Goal: Task Accomplishment & Management: Manage account settings

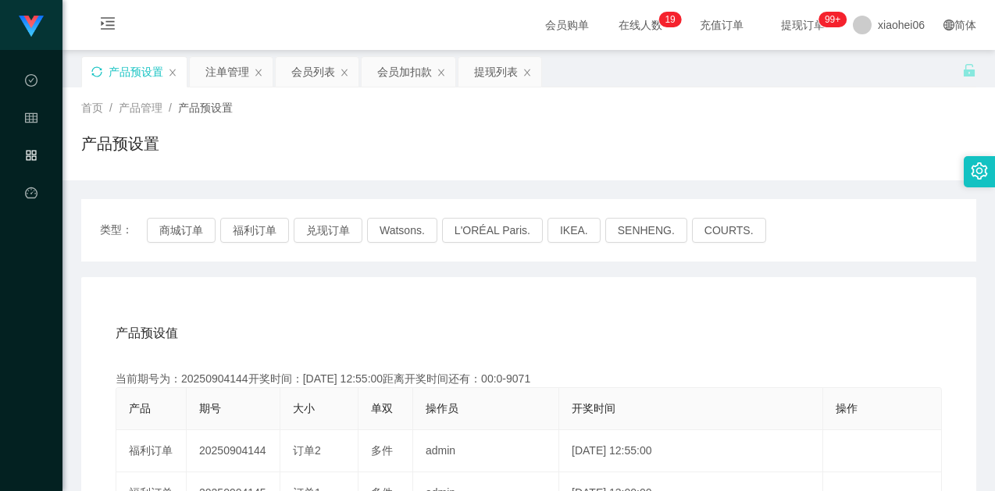
click at [98, 69] on icon "图标: sync" at bounding box center [96, 71] width 11 height 11
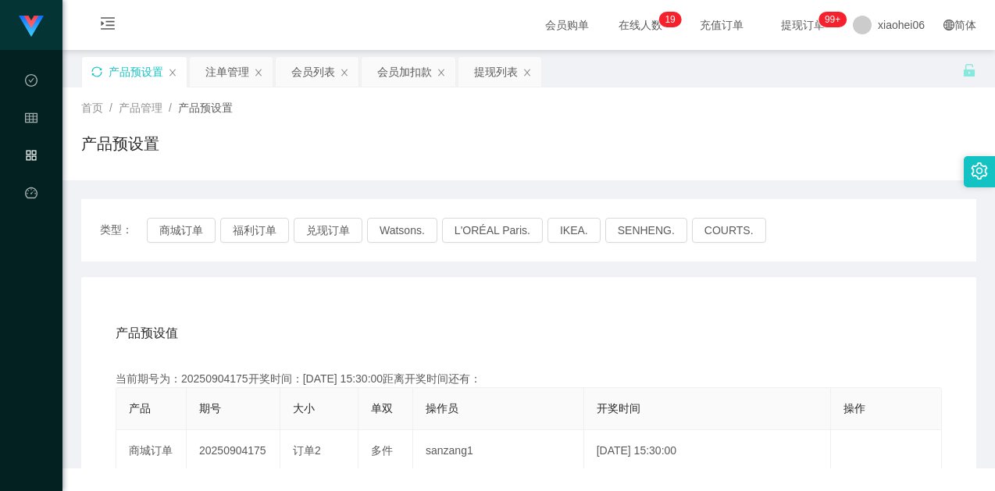
click at [294, 173] on div "首页 / 产品管理 / 产品预设置 / 产品预设置" at bounding box center [528, 133] width 932 height 93
click at [187, 219] on button "商城订单" at bounding box center [181, 230] width 69 height 25
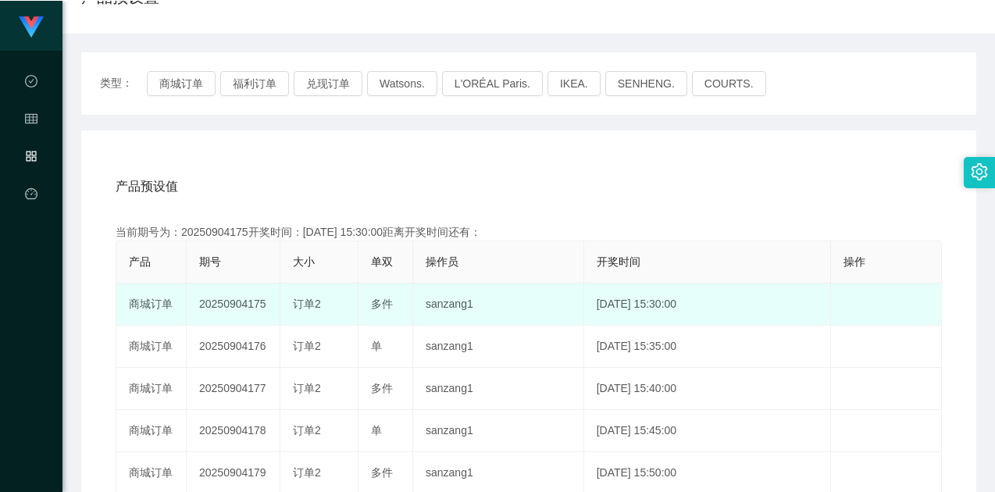
scroll to position [156, 0]
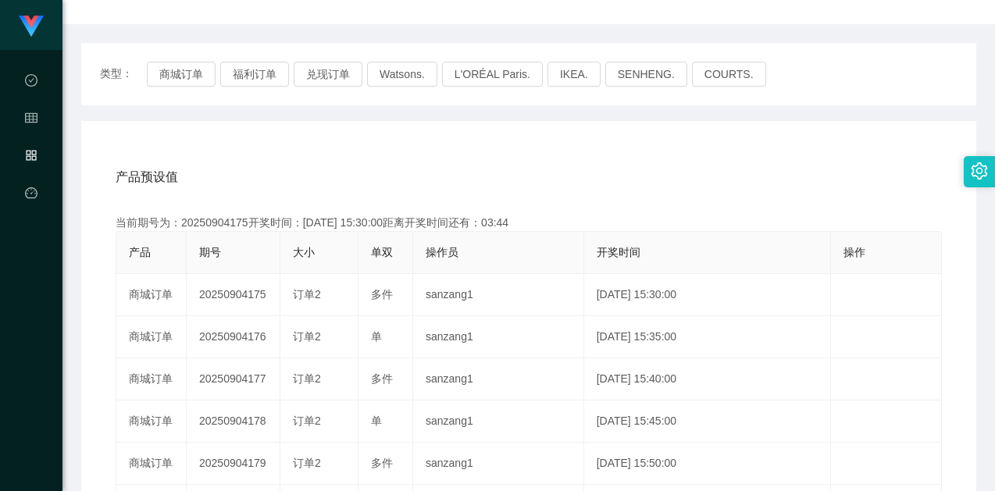
click at [227, 219] on div "当前期号为：20250904175开奖时间：[DATE] 15:30:00距离开奖时间还有：03:44" at bounding box center [529, 223] width 826 height 16
click at [227, 219] on div "当前期号为：20250904175开奖时间：[DATE] 15:30:00距离开奖时间还有：03:43" at bounding box center [529, 223] width 826 height 16
copy div "20250904175"
drag, startPoint x: 655, startPoint y: 144, endPoint x: 774, endPoint y: 82, distance: 133.7
click at [657, 143] on div "产品预设值 添加期号 当前期号为：20250904175开奖时间：[DATE] 15:30:00距离开奖时间还有：03:13 产品 期号 大小 单双 操作员 …" at bounding box center [528, 442] width 895 height 643
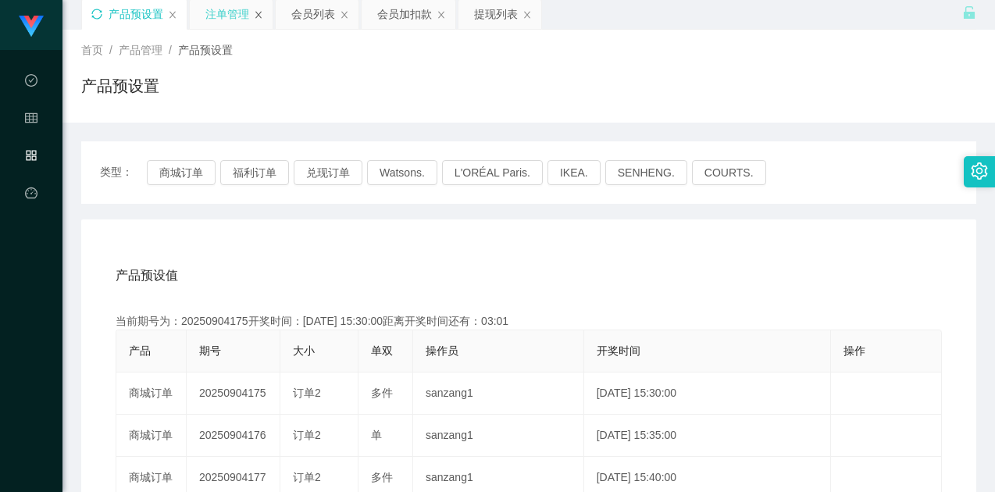
scroll to position [0, 0]
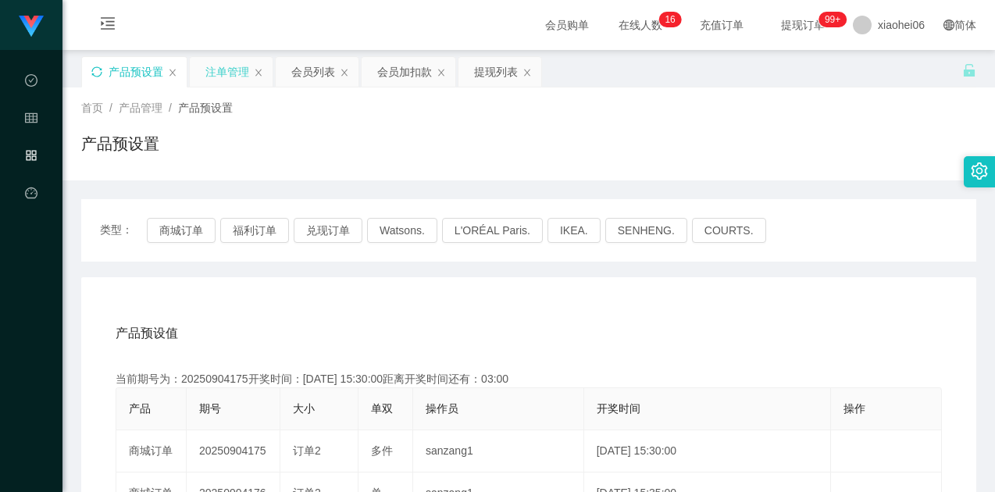
click at [227, 69] on div "注单管理" at bounding box center [227, 72] width 44 height 30
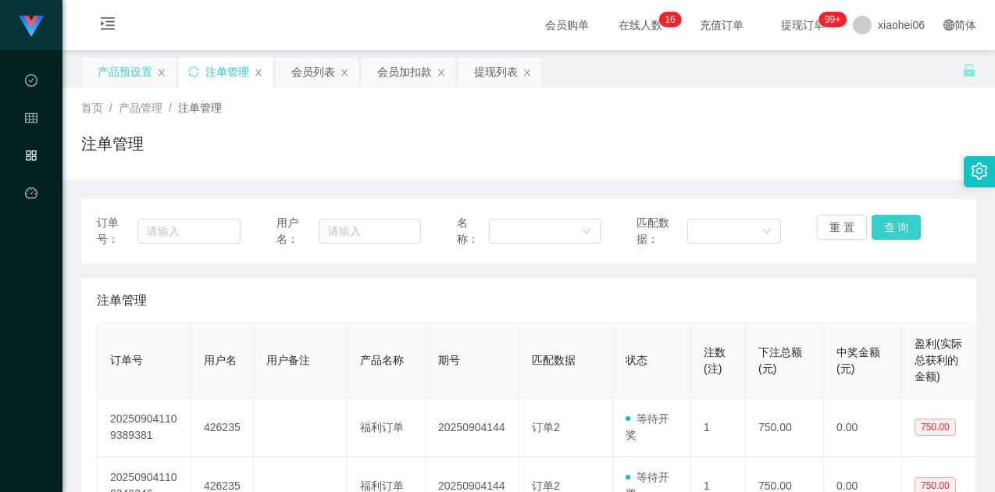
click at [897, 223] on button "查 询" at bounding box center [896, 227] width 50 height 25
click at [891, 223] on button "查 询" at bounding box center [896, 227] width 50 height 25
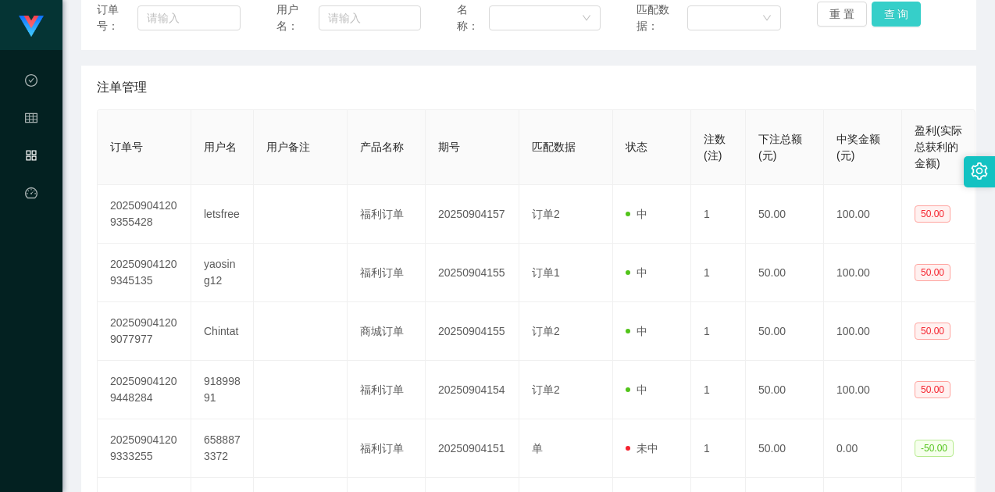
scroll to position [156, 0]
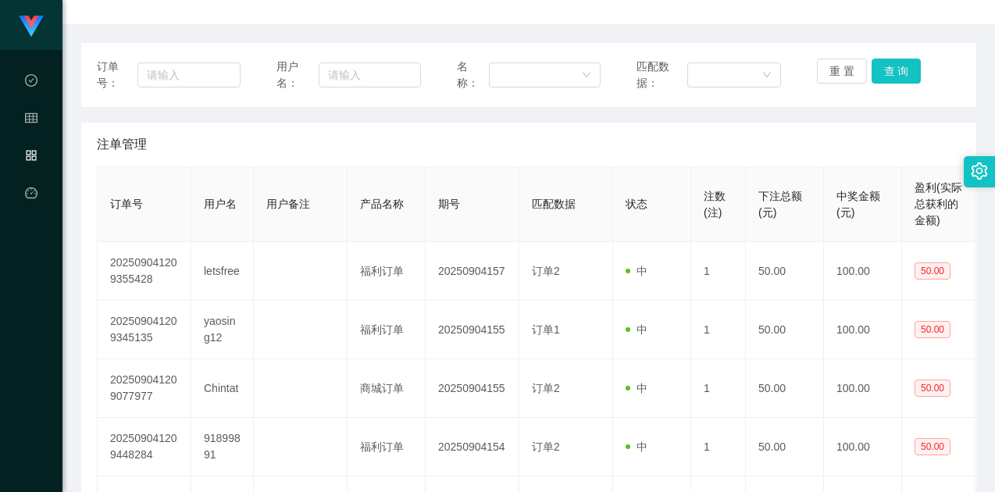
click at [887, 57] on div "订单号： 用户名： 名称： 匹配数据： 重 置 查 询" at bounding box center [528, 75] width 895 height 64
click at [897, 79] on button "查 询" at bounding box center [896, 71] width 50 height 25
click at [897, 77] on button "查 询" at bounding box center [896, 71] width 50 height 25
click at [896, 77] on button "查 询" at bounding box center [896, 71] width 50 height 25
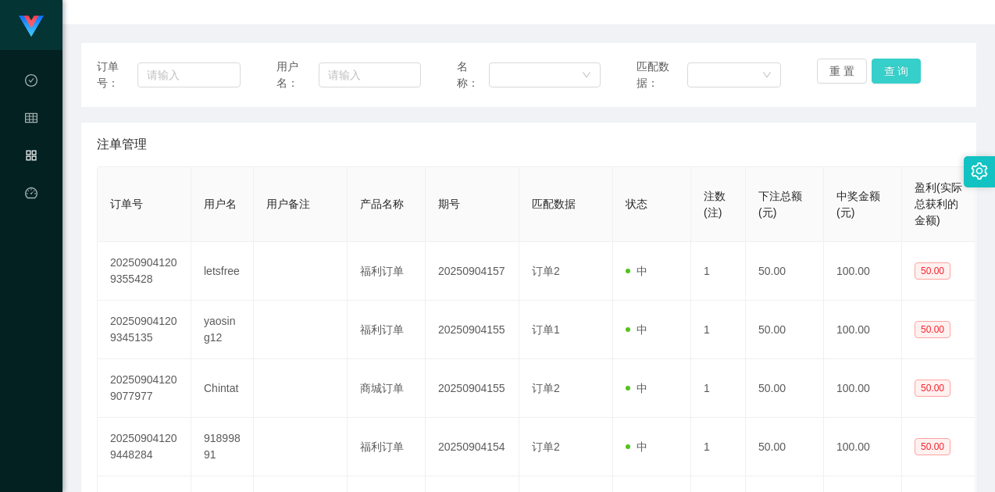
click at [895, 74] on button "查 询" at bounding box center [896, 71] width 50 height 25
click at [894, 73] on button "查 询" at bounding box center [896, 71] width 50 height 25
click at [891, 70] on button "查 询" at bounding box center [896, 71] width 50 height 25
click at [888, 68] on button "查 询" at bounding box center [896, 71] width 50 height 25
click at [685, 146] on div "注单管理" at bounding box center [528, 145] width 863 height 44
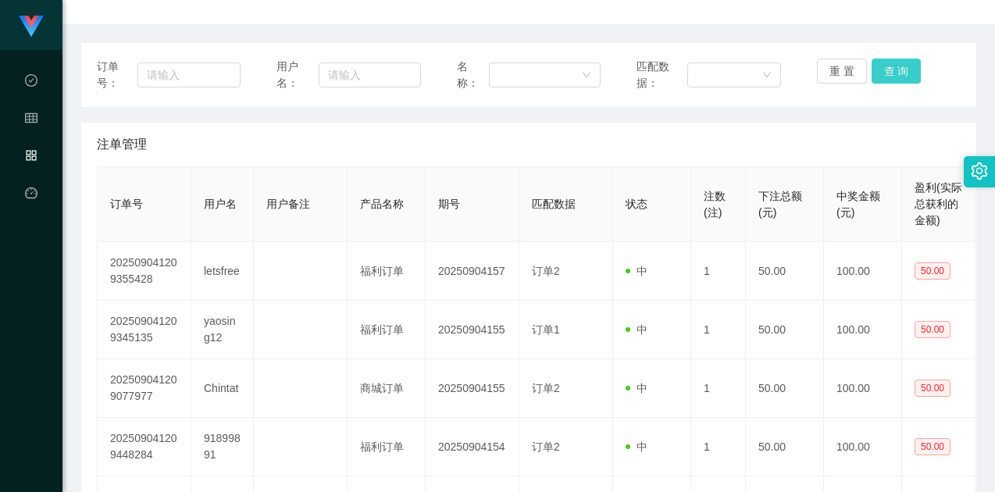
click at [899, 74] on button "查 询" at bounding box center [896, 71] width 50 height 25
drag, startPoint x: 716, startPoint y: 99, endPoint x: 704, endPoint y: 101, distance: 11.9
click at [715, 99] on div "订单号： 用户名： 名称： 匹配数据： 重 置 查 询" at bounding box center [528, 75] width 895 height 64
drag, startPoint x: 534, startPoint y: 118, endPoint x: 552, endPoint y: 119, distance: 18.0
click at [535, 118] on div "订单号： 用户名： 名称： 匹配数据： 重 置 查 询 注单管理 订单号 用户名 用户备注 产品名称 期号 匹配数据 状态 注数(注) 下注总额(元) 中奖金…" at bounding box center [528, 460] width 895 height 835
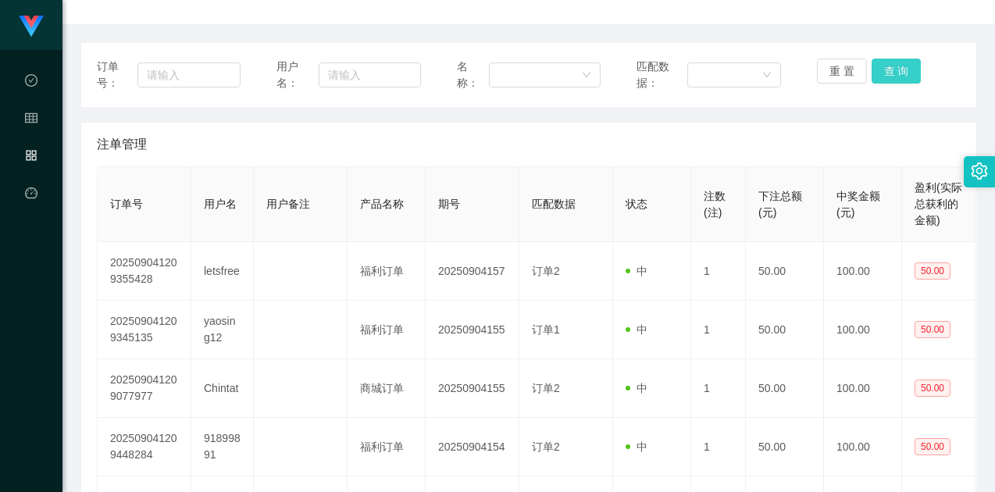
click at [895, 67] on button "查 询" at bounding box center [896, 71] width 50 height 25
click at [872, 70] on button "查 询" at bounding box center [896, 71] width 50 height 25
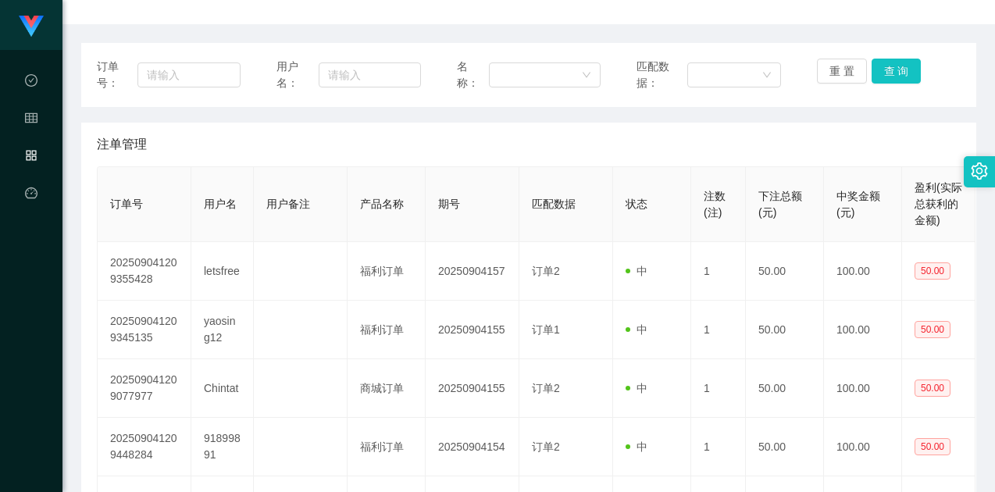
drag, startPoint x: 546, startPoint y: 173, endPoint x: 575, endPoint y: 170, distance: 29.8
click at [550, 172] on th "匹配数据" at bounding box center [566, 204] width 94 height 75
click at [917, 69] on div "重 置 查 询" at bounding box center [889, 75] width 144 height 33
click at [895, 69] on button "查 询" at bounding box center [896, 71] width 50 height 25
click at [888, 71] on button "查 询" at bounding box center [896, 71] width 50 height 25
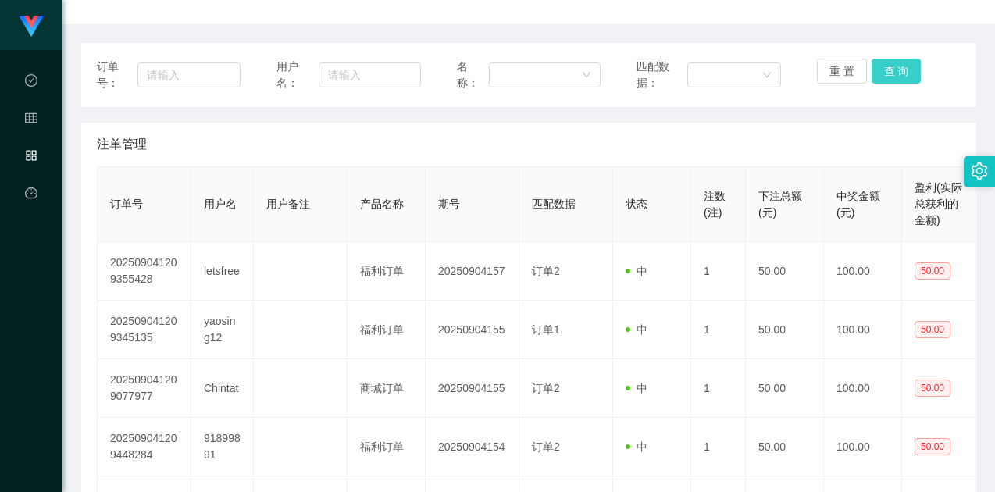
click at [890, 71] on div "重 置 查 询" at bounding box center [889, 75] width 144 height 33
click at [891, 80] on button "查 询" at bounding box center [896, 71] width 50 height 25
drag, startPoint x: 728, startPoint y: 150, endPoint x: 717, endPoint y: 164, distance: 17.3
click at [726, 154] on div "注单管理" at bounding box center [528, 145] width 863 height 44
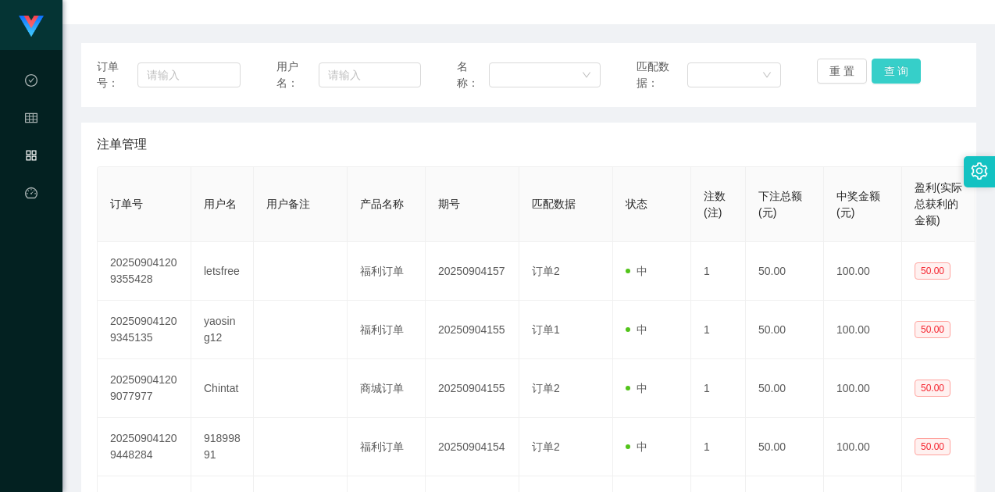
click at [883, 74] on button "查 询" at bounding box center [896, 71] width 50 height 25
click at [895, 66] on button "查 询" at bounding box center [896, 71] width 50 height 25
drag, startPoint x: 873, startPoint y: 74, endPoint x: 847, endPoint y: 91, distance: 30.5
click at [874, 74] on button "查 询" at bounding box center [896, 71] width 50 height 25
click at [718, 169] on th "注数(注)" at bounding box center [718, 204] width 55 height 75
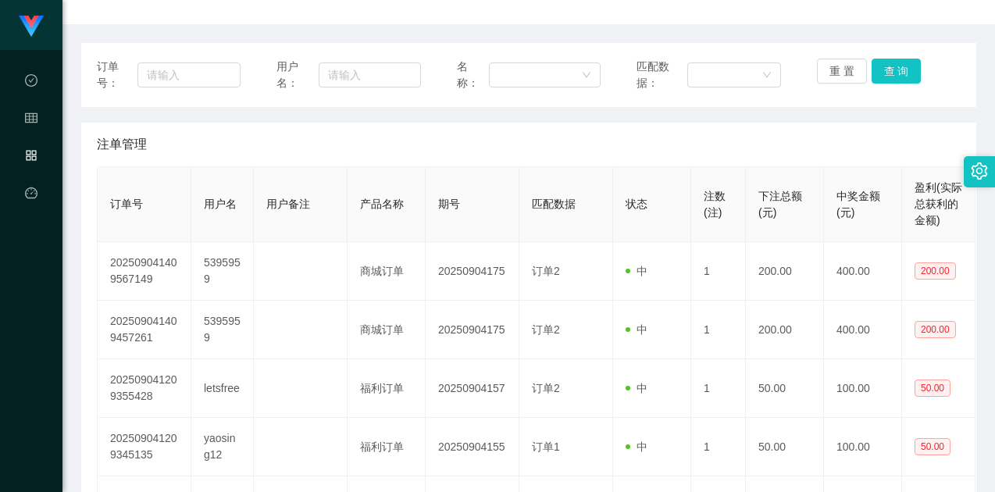
click at [718, 164] on div "注单管理" at bounding box center [528, 145] width 863 height 44
click at [708, 155] on div "注单管理" at bounding box center [528, 145] width 863 height 44
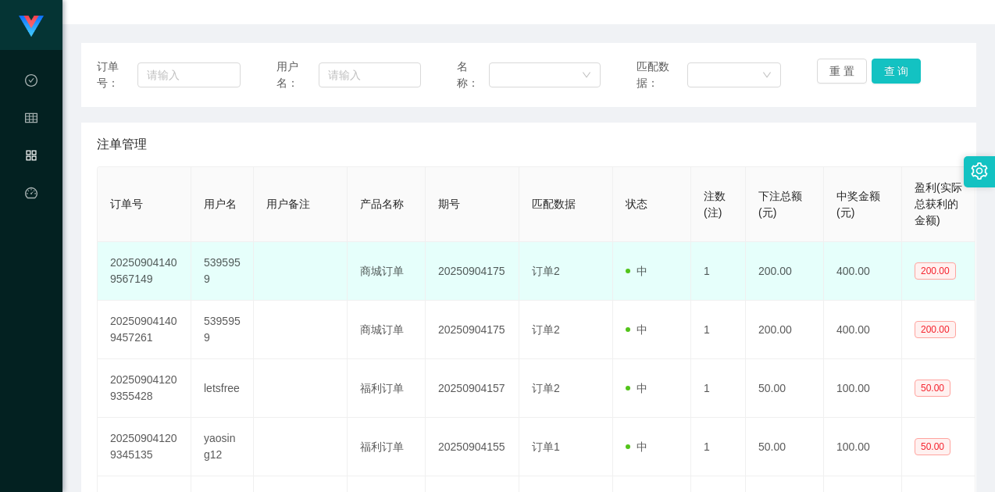
click at [224, 270] on td "5395959" at bounding box center [222, 271] width 62 height 59
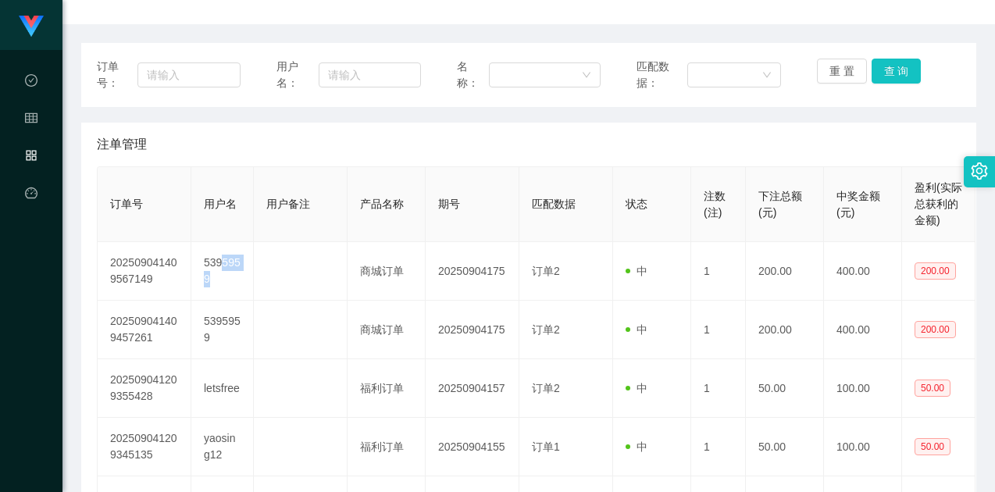
copy td "5959"
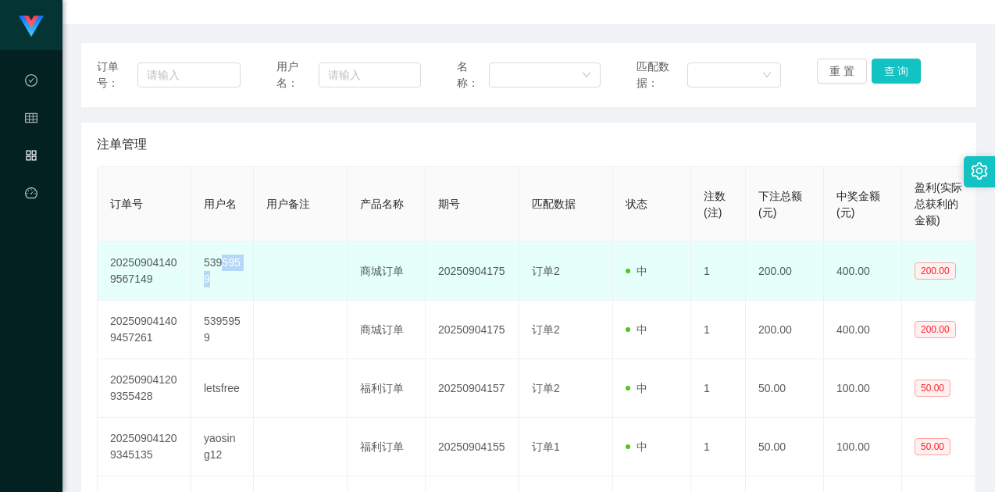
click at [222, 264] on td "5395959" at bounding box center [222, 271] width 62 height 59
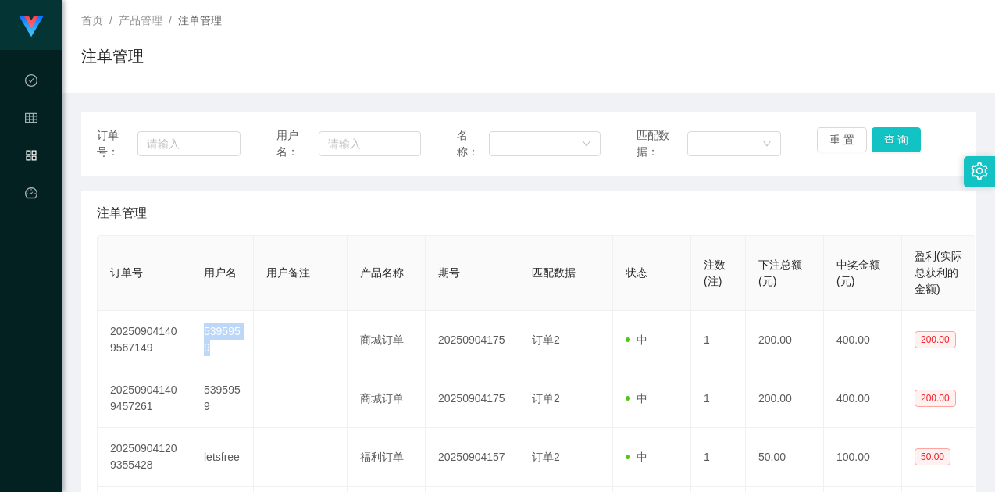
scroll to position [0, 0]
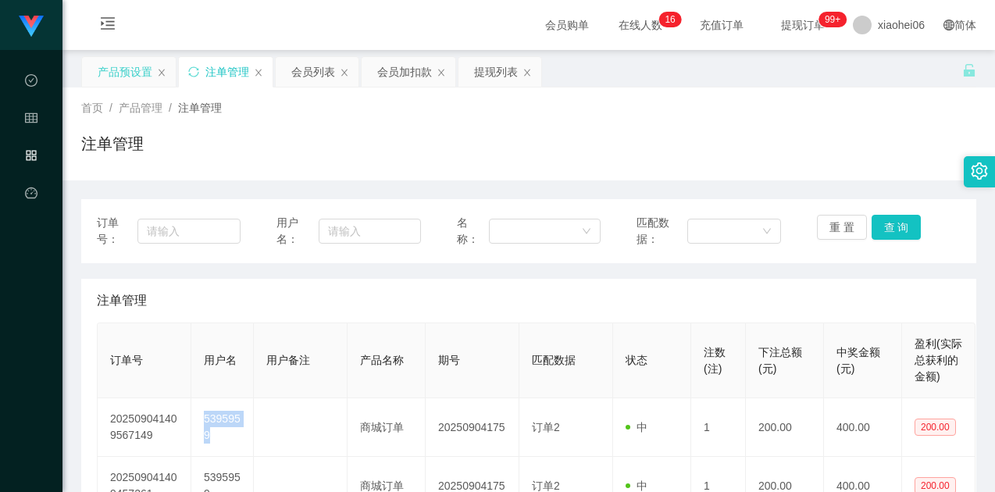
drag, startPoint x: 403, startPoint y: 67, endPoint x: 392, endPoint y: 93, distance: 28.0
click at [402, 67] on div "会员加扣款" at bounding box center [404, 72] width 55 height 30
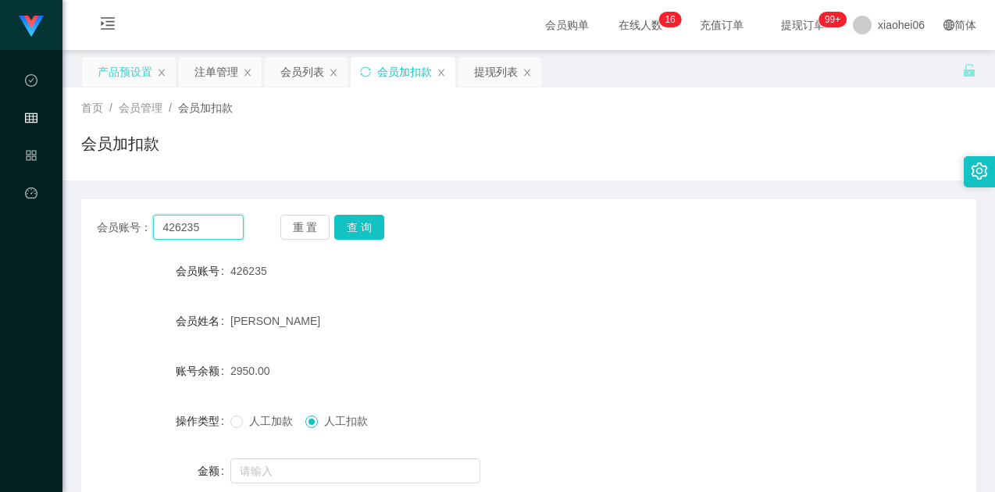
click at [208, 230] on input "426235" at bounding box center [198, 227] width 90 height 25
paste input "5395959"
type input "5395959"
drag, startPoint x: 358, startPoint y: 225, endPoint x: 360, endPoint y: 281, distance: 56.2
click at [358, 224] on button "查 询" at bounding box center [359, 227] width 50 height 25
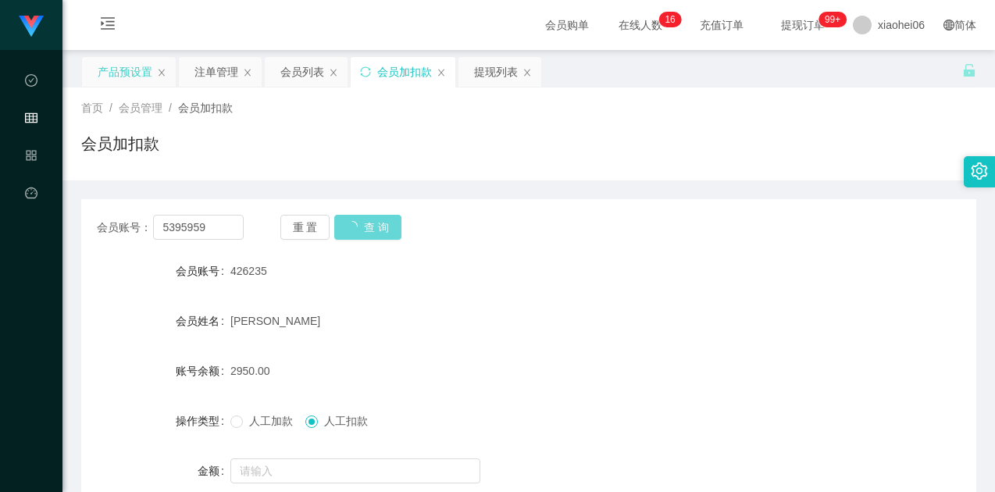
click at [358, 295] on form "会员账号 426235 会员姓名 [PERSON_NAME] 账号余额 2950.00 操作类型 人工加款 人工扣款 金额 确 定" at bounding box center [528, 395] width 895 height 281
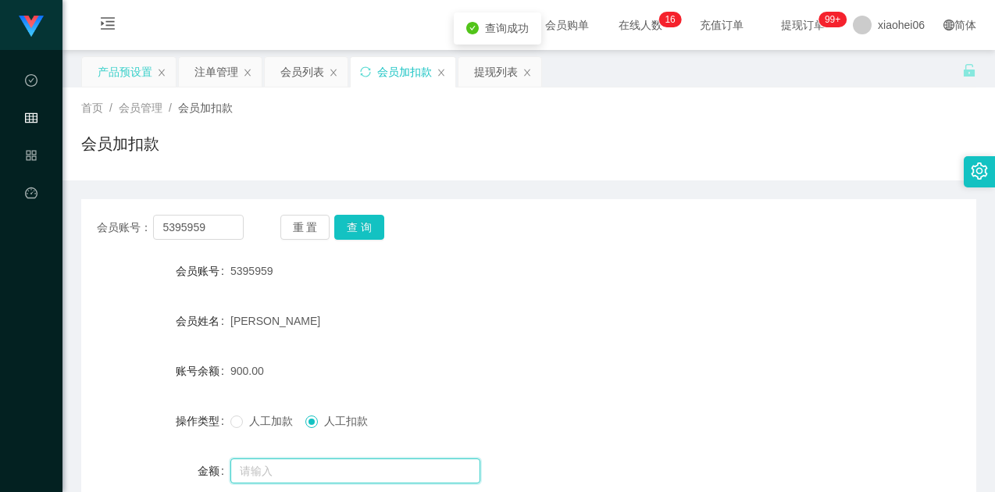
click at [333, 461] on input "text" at bounding box center [355, 470] width 250 height 25
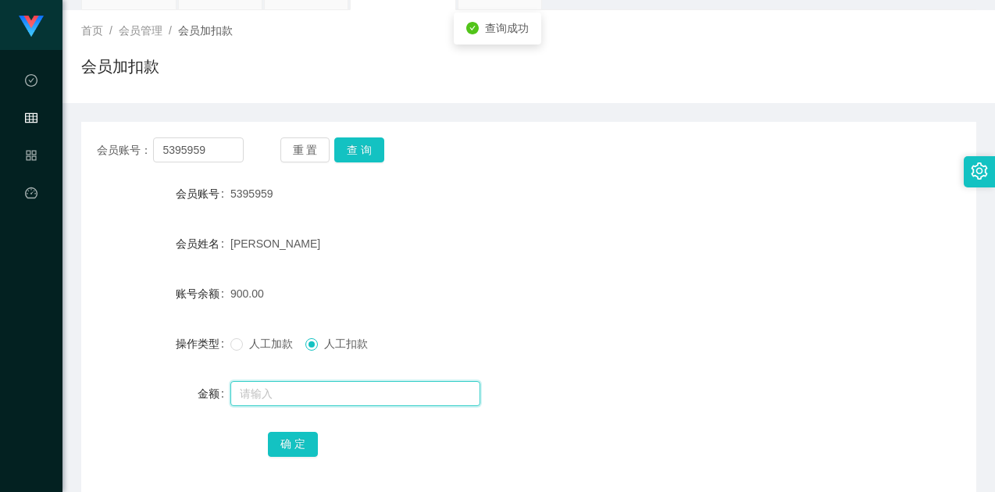
scroll to position [151, 0]
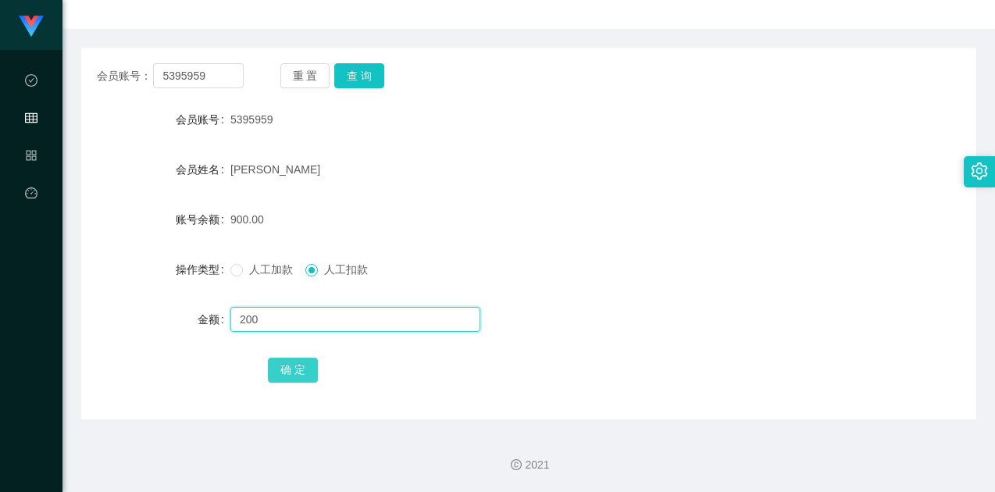
type input "200"
click at [301, 369] on button "确 定" at bounding box center [293, 370] width 50 height 25
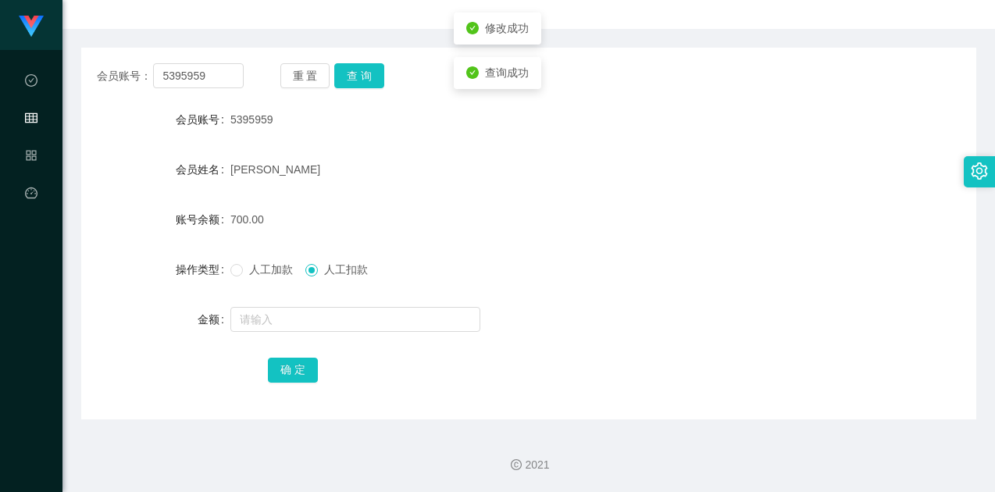
click at [603, 221] on div "700.00" at bounding box center [491, 219] width 522 height 31
click at [212, 71] on input "5395959" at bounding box center [198, 75] width 90 height 25
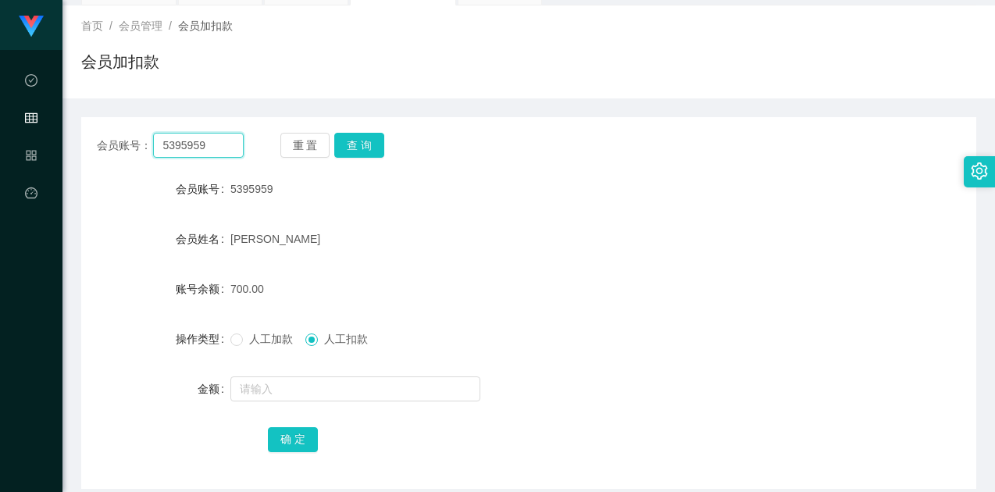
scroll to position [0, 0]
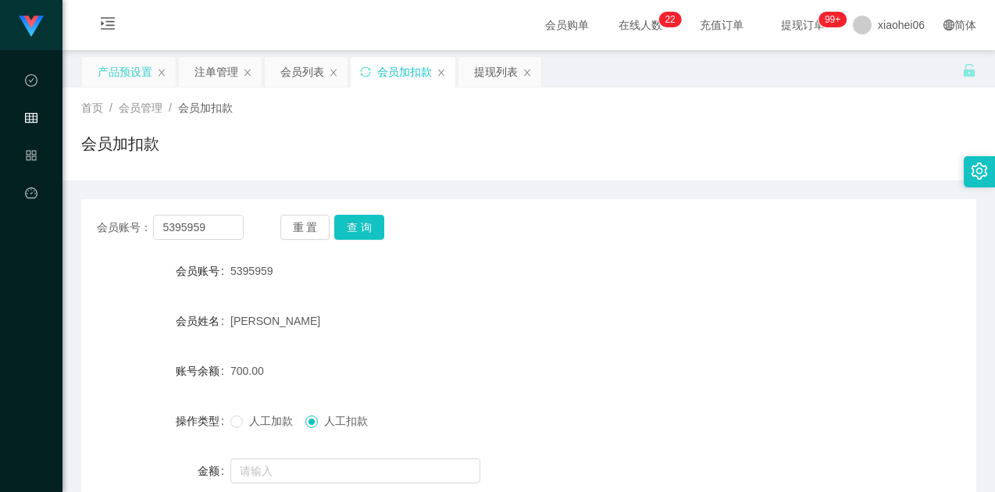
drag, startPoint x: 116, startPoint y: 73, endPoint x: 134, endPoint y: 83, distance: 20.9
click at [116, 73] on div "产品预设置" at bounding box center [125, 72] width 55 height 30
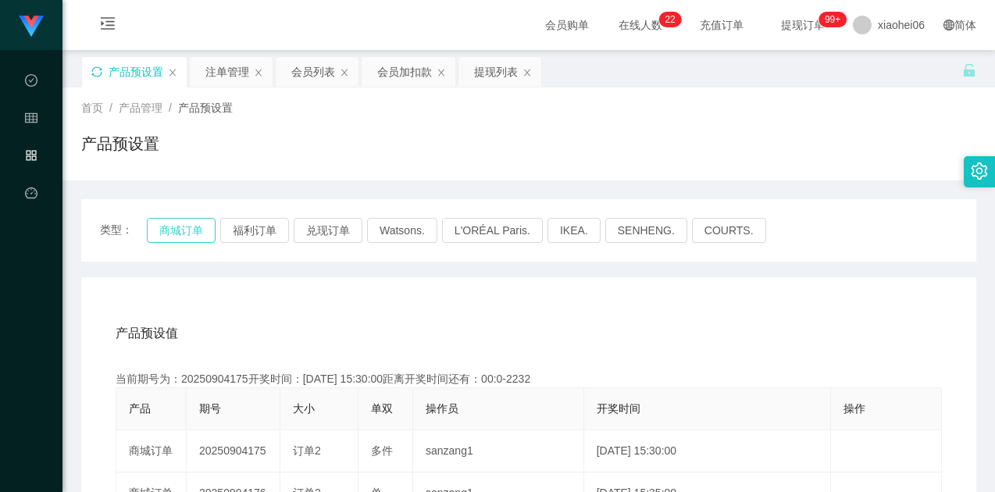
click at [182, 227] on button "商城订单" at bounding box center [181, 230] width 69 height 25
drag, startPoint x: 427, startPoint y: 282, endPoint x: 443, endPoint y: 295, distance: 20.5
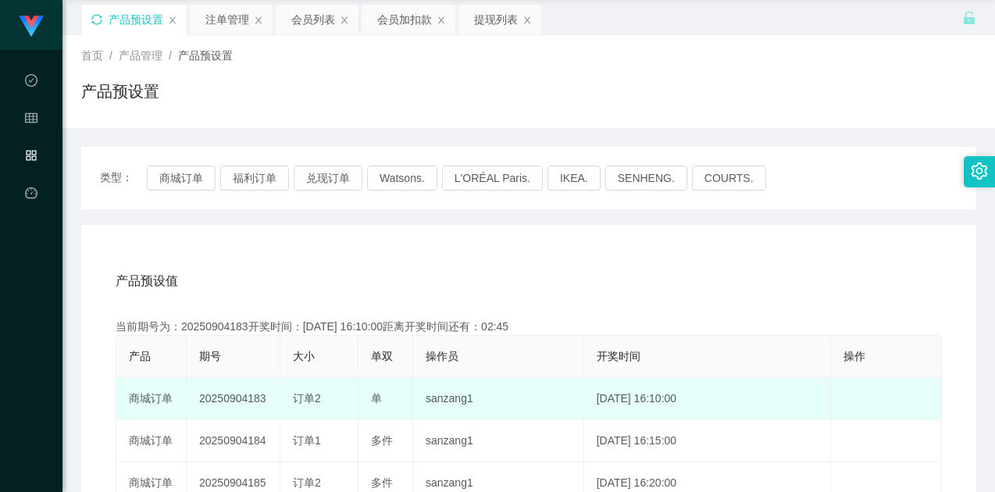
scroll to position [156, 0]
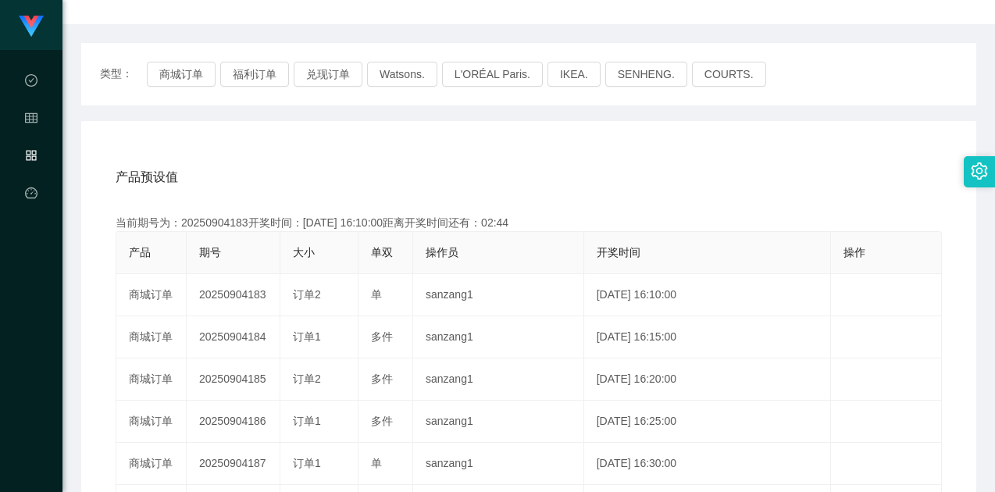
click at [289, 162] on div "产品预设值 添加期号" at bounding box center [529, 177] width 826 height 44
click at [321, 184] on div "产品预设值 添加期号" at bounding box center [529, 177] width 826 height 44
click at [228, 220] on div "当前期号为：20250904183开奖时间：[DATE] 16:10:00距离开奖时间还有：02:43" at bounding box center [529, 223] width 826 height 16
copy div "20250904183"
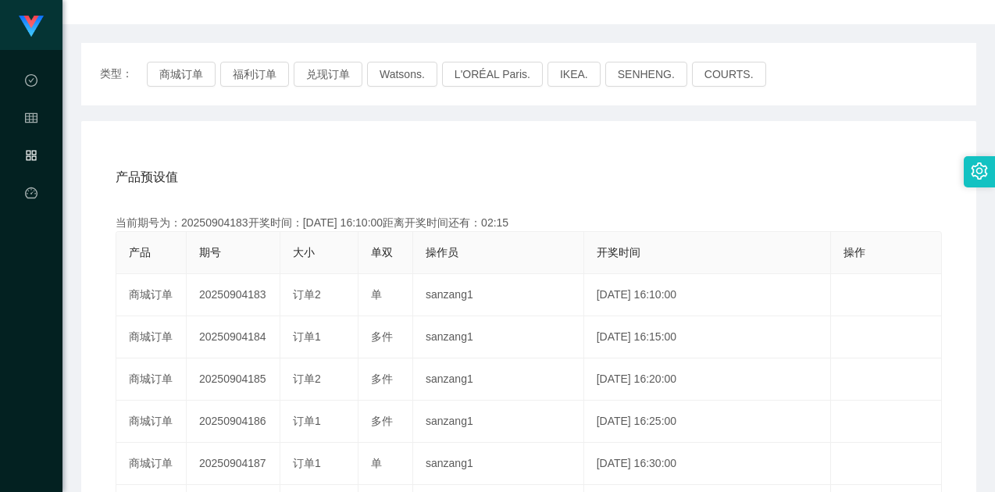
click at [500, 198] on div "产品预设值 添加期号 当前期号为：20250904183开奖时间：[DATE] 16:10:00距离开奖时间还有：02:15 产品 期号 大小 单双 操作员 …" at bounding box center [528, 450] width 857 height 590
click at [682, 155] on div "产品预设值 添加期号" at bounding box center [529, 177] width 826 height 44
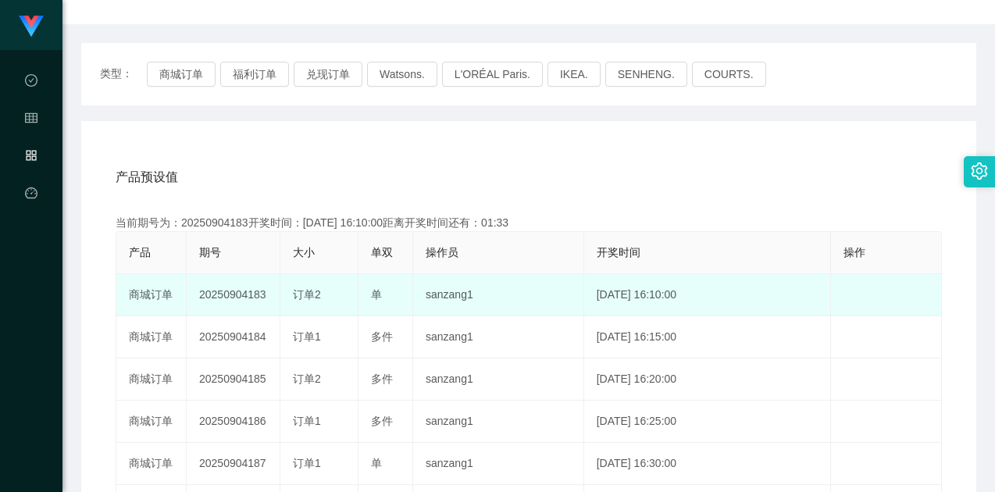
click at [279, 284] on td "20250904183" at bounding box center [234, 295] width 94 height 42
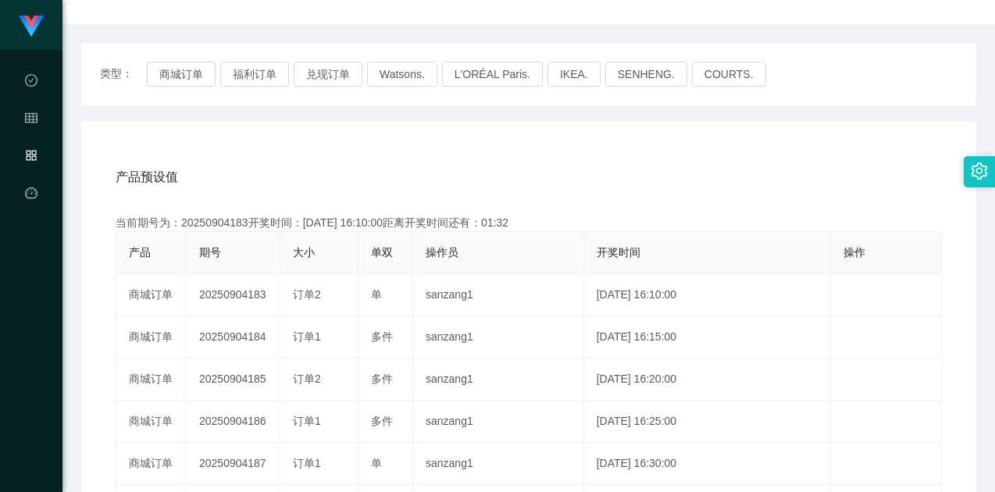
click at [282, 187] on div "产品预设值 添加期号" at bounding box center [529, 177] width 826 height 44
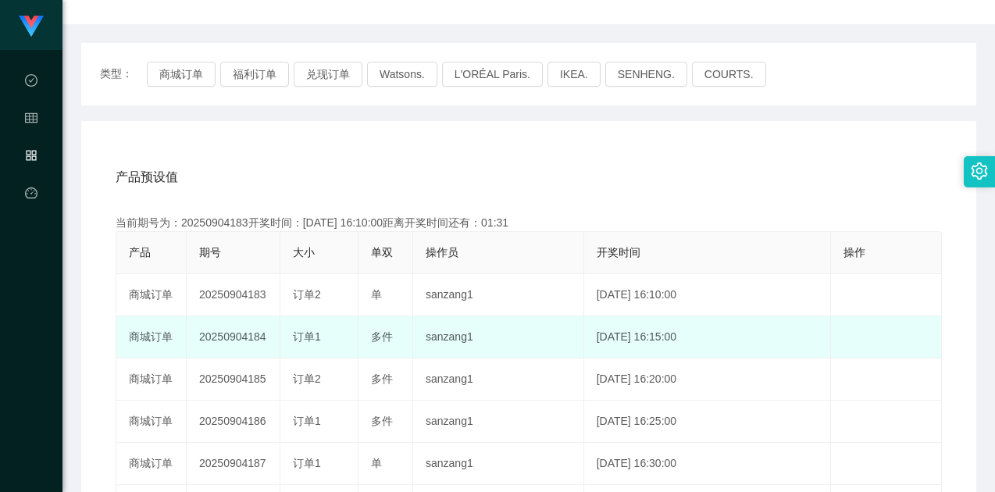
click at [245, 338] on td "20250904184" at bounding box center [234, 337] width 94 height 42
copy td "20250904184"
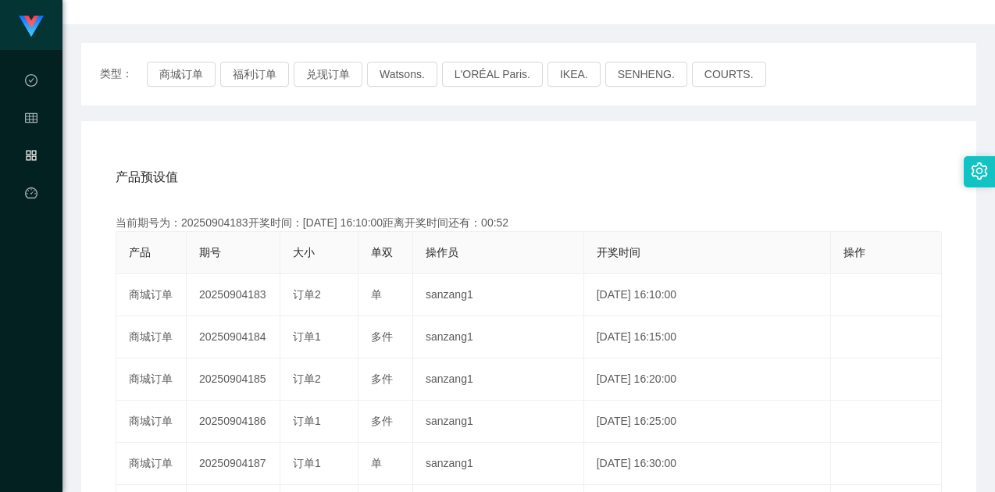
click at [405, 162] on div "产品预设值 添加期号" at bounding box center [529, 177] width 826 height 44
click at [473, 178] on div "产品预设值 添加期号" at bounding box center [529, 177] width 826 height 44
click at [433, 167] on div "产品预设值 添加期号" at bounding box center [529, 177] width 826 height 44
click at [661, 160] on div "产品预设值 添加期号" at bounding box center [529, 177] width 826 height 44
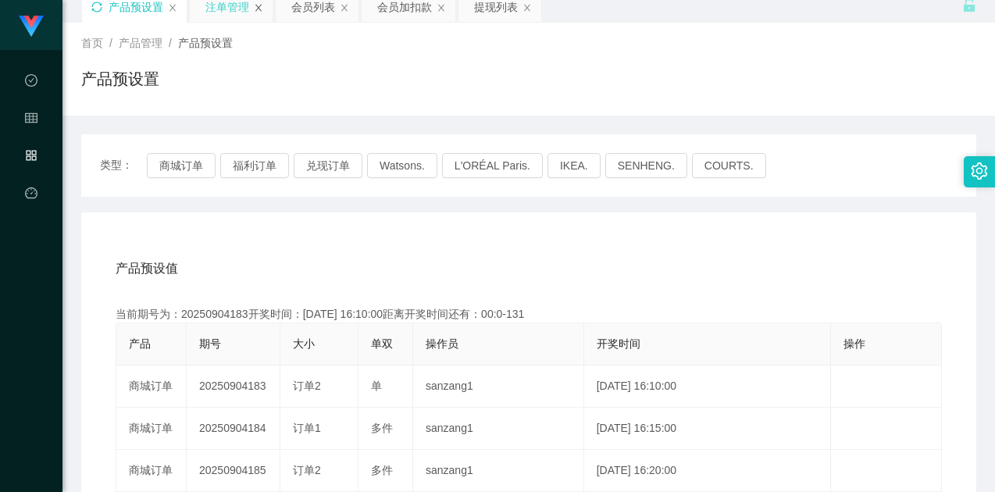
scroll to position [0, 0]
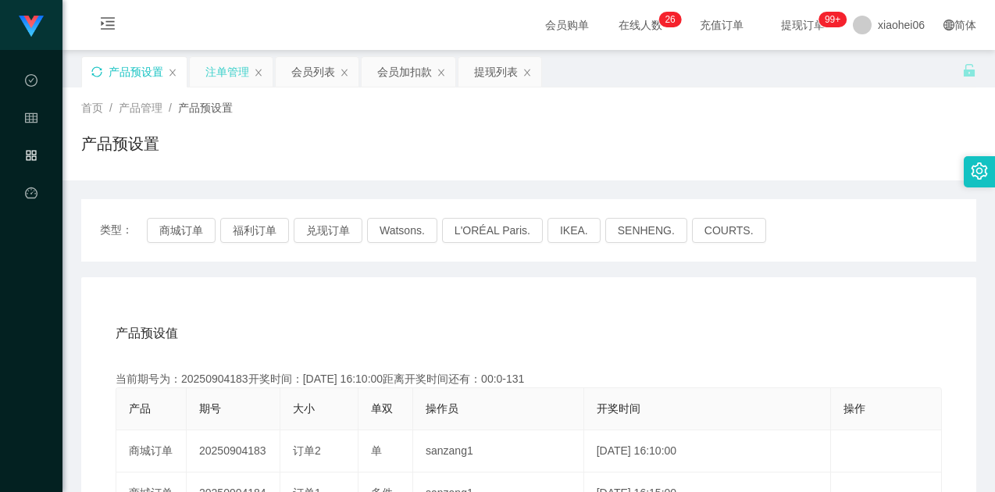
click at [220, 67] on div "注单管理" at bounding box center [227, 72] width 44 height 30
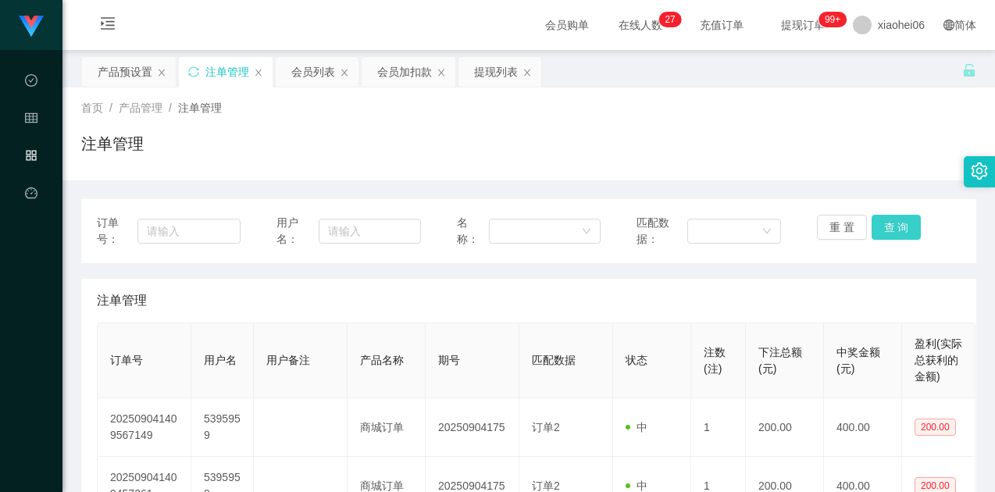
click at [892, 223] on button "查 询" at bounding box center [896, 227] width 50 height 25
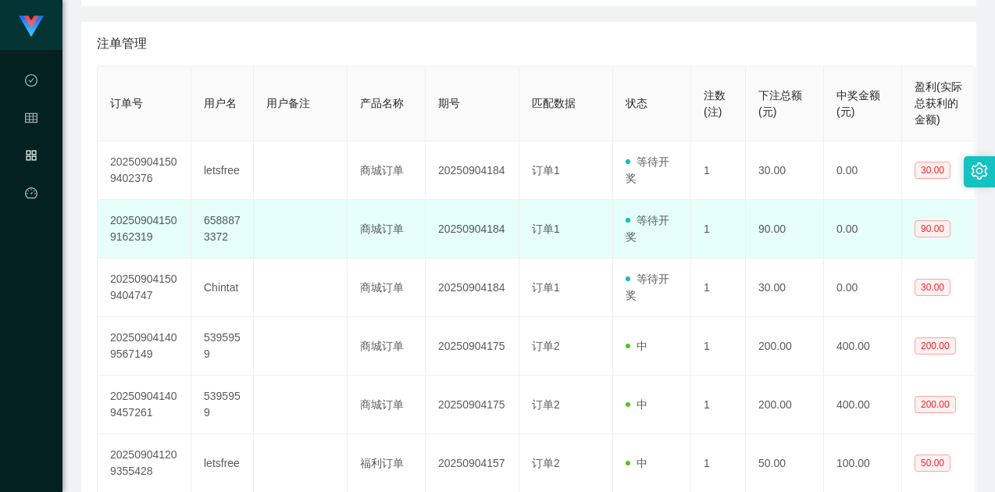
scroll to position [312, 0]
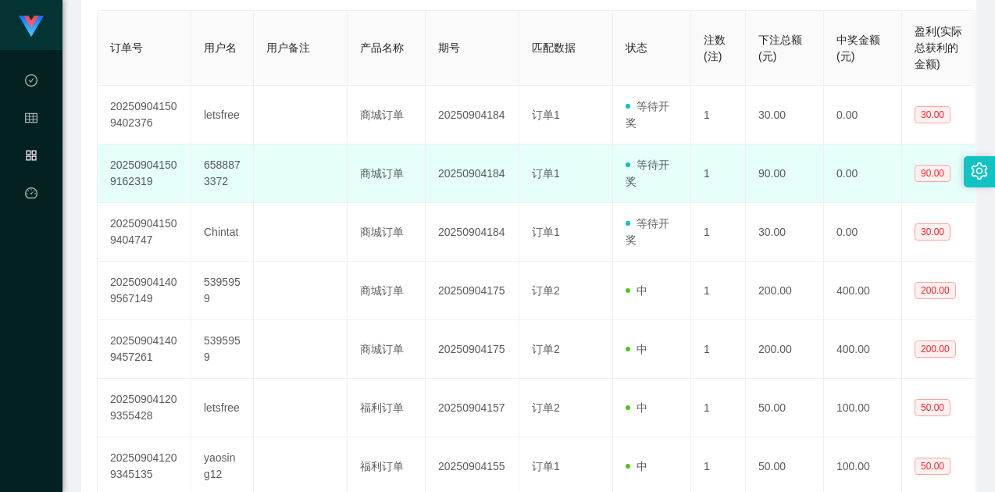
drag, startPoint x: 457, startPoint y: 219, endPoint x: 647, endPoint y: 180, distance: 194.3
click at [461, 218] on td "20250904184" at bounding box center [472, 232] width 94 height 59
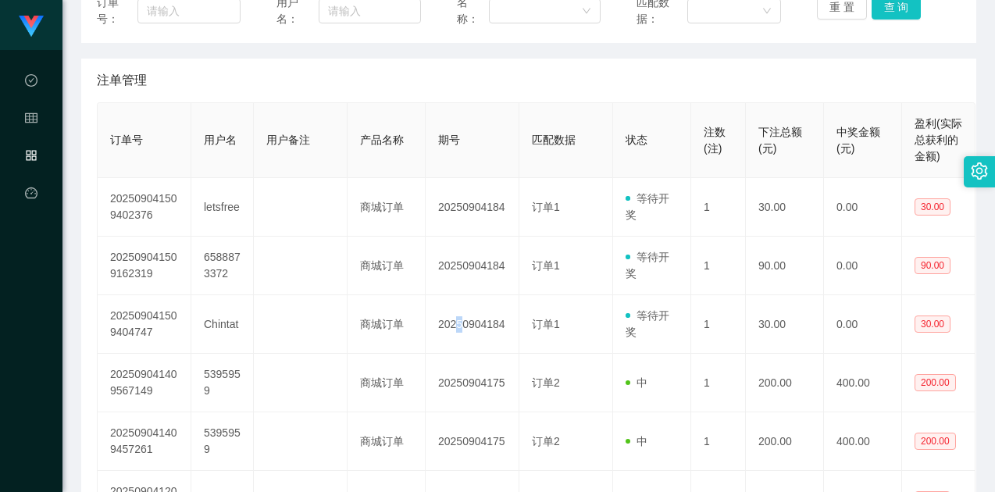
scroll to position [156, 0]
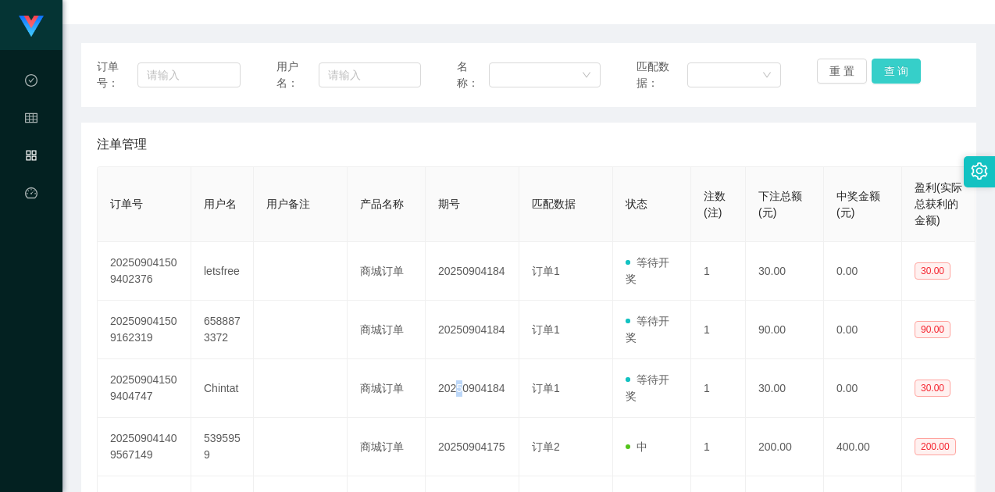
click at [886, 68] on button "查 询" at bounding box center [896, 71] width 50 height 25
click at [885, 69] on button "查 询" at bounding box center [896, 71] width 50 height 25
drag, startPoint x: 719, startPoint y: 146, endPoint x: 728, endPoint y: 144, distance: 9.5
click at [718, 146] on div "注单管理" at bounding box center [528, 145] width 863 height 44
click at [724, 141] on div "注单管理" at bounding box center [528, 145] width 863 height 44
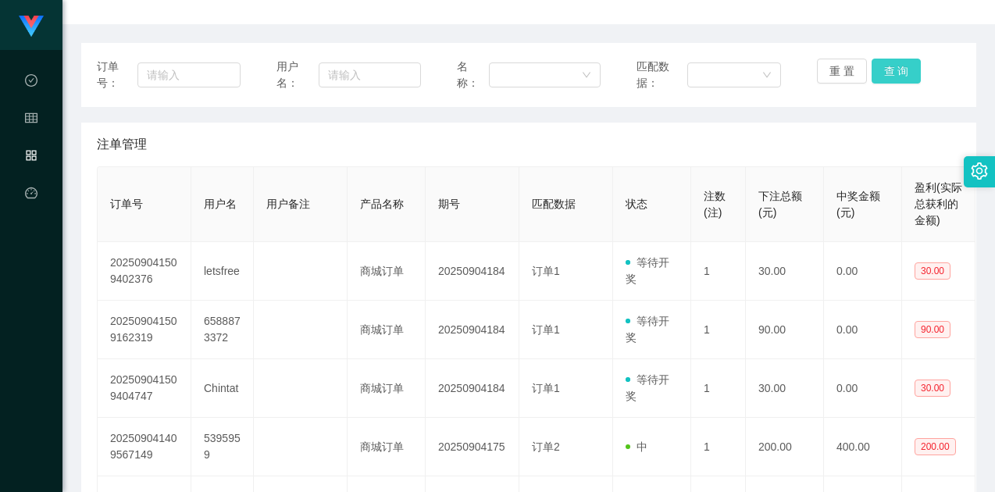
click at [895, 69] on button "查 询" at bounding box center [896, 71] width 50 height 25
drag, startPoint x: 813, startPoint y: 146, endPoint x: 843, endPoint y: 135, distance: 31.6
click at [813, 146] on div "注单管理" at bounding box center [528, 145] width 863 height 44
click at [885, 84] on div "重 置 查 询" at bounding box center [889, 75] width 144 height 33
click at [844, 122] on div "订单号： 用户名： 名称： 匹配数据： 重 置 查 询 注单管理 订单号 用户名 用户备注 产品名称 期号 匹配数据 状态 注数(注) 下注总额(元) 中奖金…" at bounding box center [528, 460] width 895 height 835
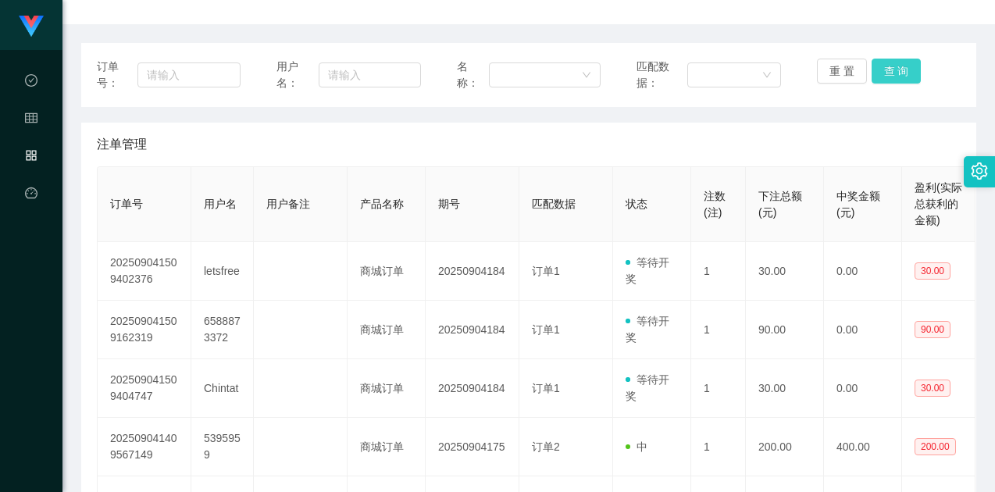
click at [899, 68] on button "查 询" at bounding box center [896, 71] width 50 height 25
click at [817, 137] on div "注单管理" at bounding box center [528, 145] width 863 height 44
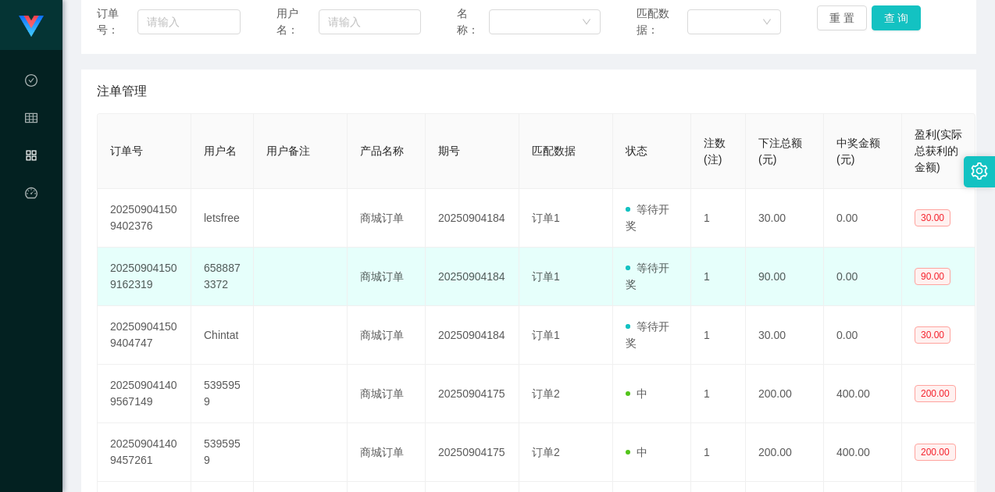
scroll to position [234, 0]
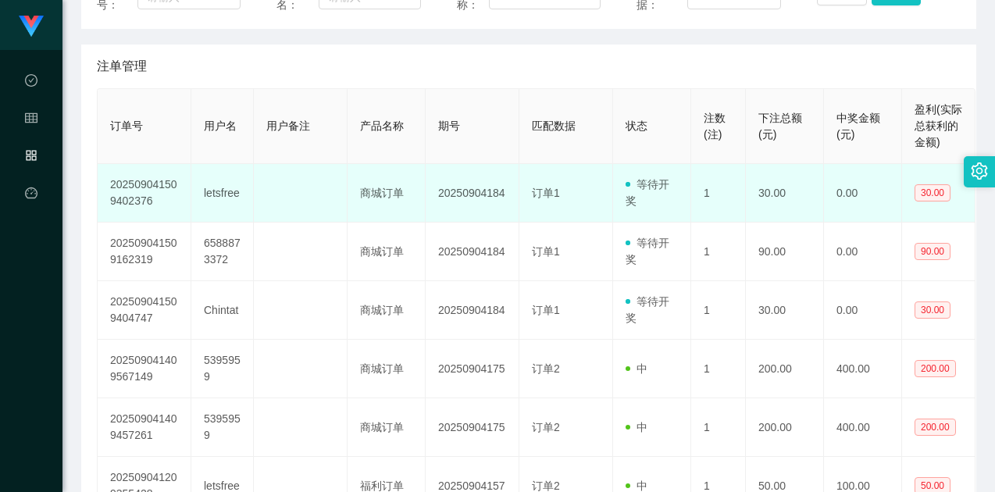
drag, startPoint x: 680, startPoint y: 316, endPoint x: 660, endPoint y: 205, distance: 112.6
click at [602, 189] on tbody "202509041509402376 letsfree 商城订单 20250904184 订单1 等待开奖 1 30.00 0.00 30.00 202509…" at bounding box center [537, 457] width 878 height 586
click at [728, 203] on td "1" at bounding box center [718, 193] width 55 height 59
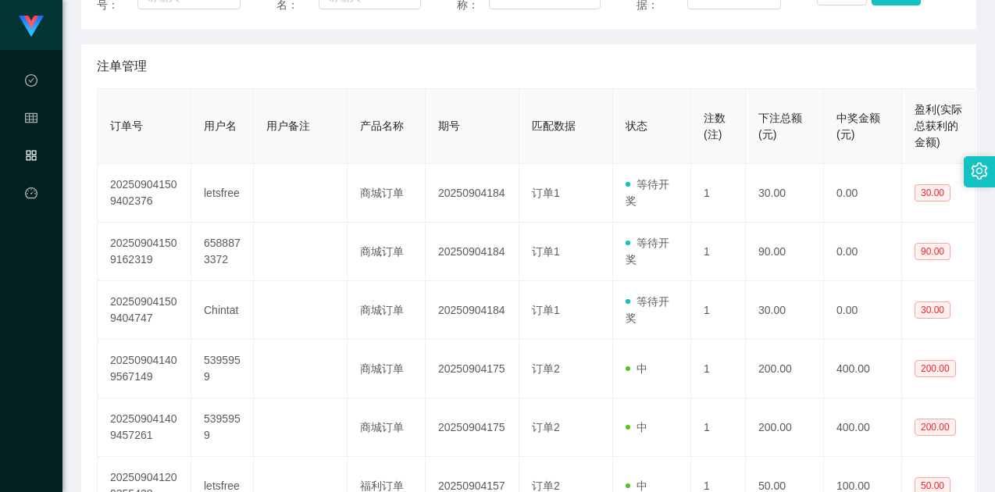
scroll to position [0, 0]
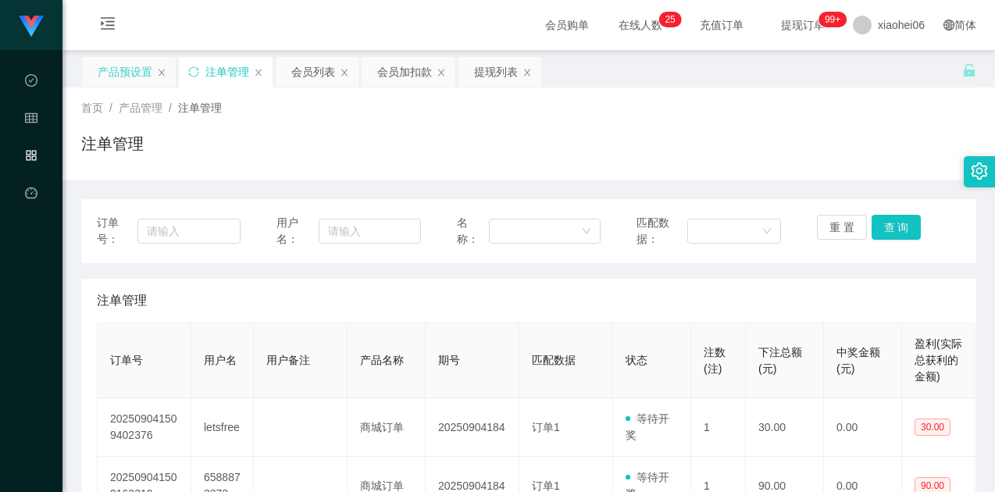
click at [116, 69] on div "产品预设置" at bounding box center [125, 72] width 55 height 30
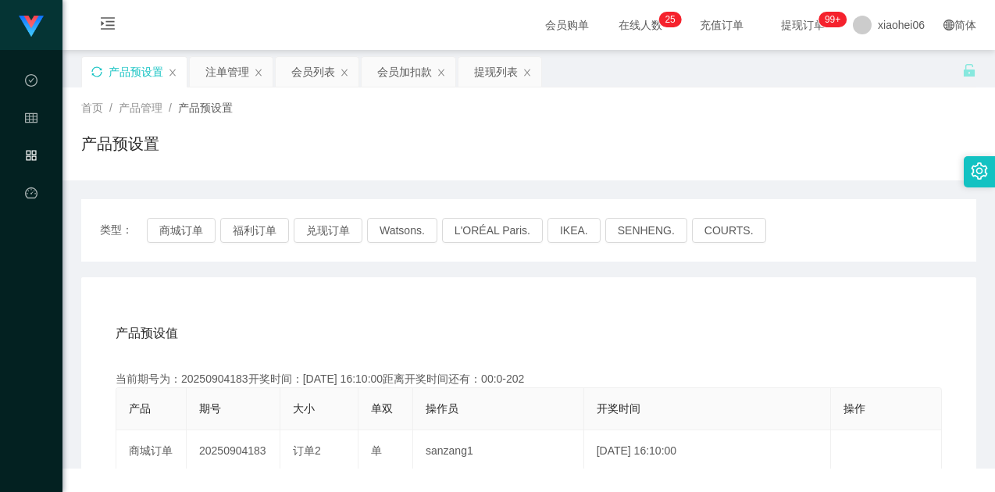
drag, startPoint x: 689, startPoint y: 133, endPoint x: 760, endPoint y: 104, distance: 76.7
click at [689, 133] on div "产品预设置" at bounding box center [528, 150] width 895 height 36
click at [178, 223] on button "商城订单" at bounding box center [181, 230] width 69 height 25
click at [496, 151] on div "产品预设置" at bounding box center [528, 150] width 895 height 36
drag, startPoint x: 94, startPoint y: 73, endPoint x: 118, endPoint y: 73, distance: 23.4
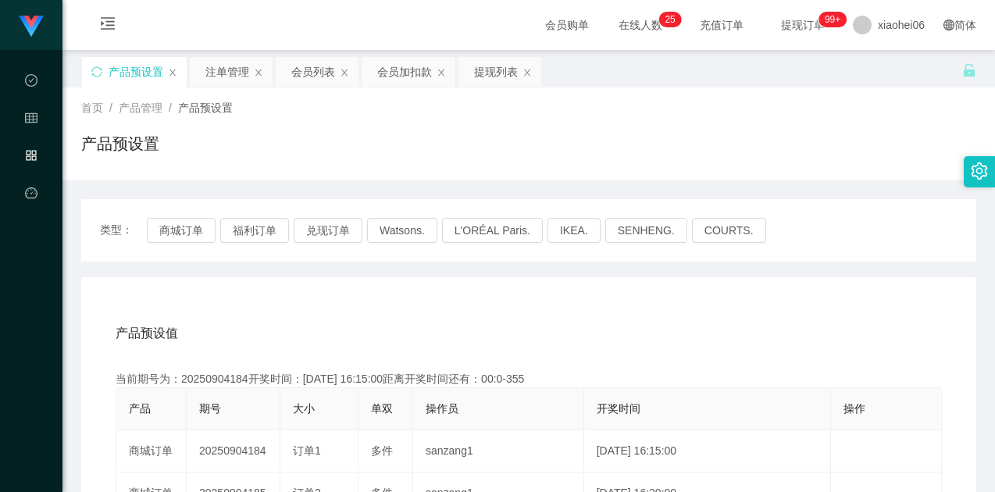
click at [94, 72] on icon "图标: sync" at bounding box center [96, 71] width 11 height 11
drag, startPoint x: 378, startPoint y: 332, endPoint x: 387, endPoint y: 320, distance: 15.0
click at [378, 332] on div "产品预设值 添加期号" at bounding box center [529, 333] width 826 height 44
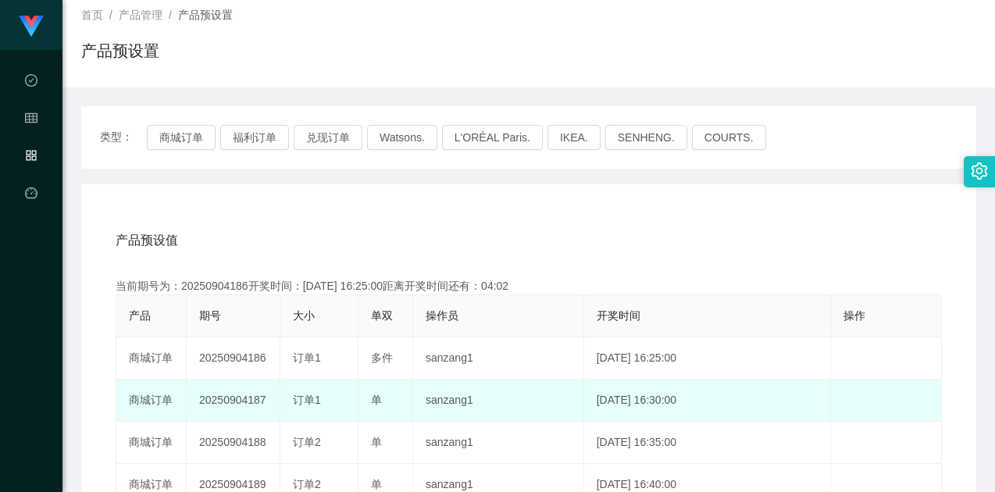
scroll to position [234, 0]
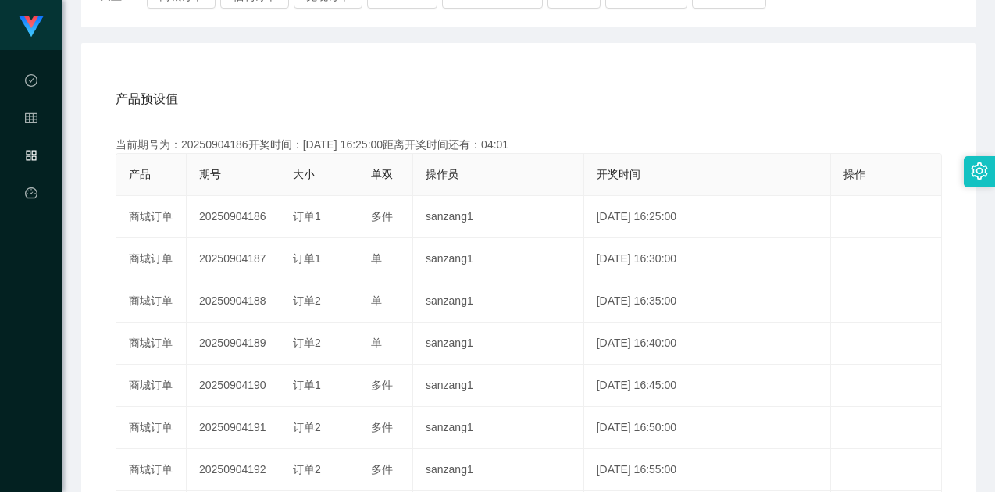
click at [227, 144] on div "当前期号为：20250904186开奖时间：[DATE] 16:25:00距离开奖时间还有：04:01" at bounding box center [529, 145] width 826 height 16
click at [227, 143] on div "当前期号为：20250904186开奖时间：[DATE] 16:25:00距离开奖时间还有：04:01" at bounding box center [529, 145] width 826 height 16
copy div "20250904186"
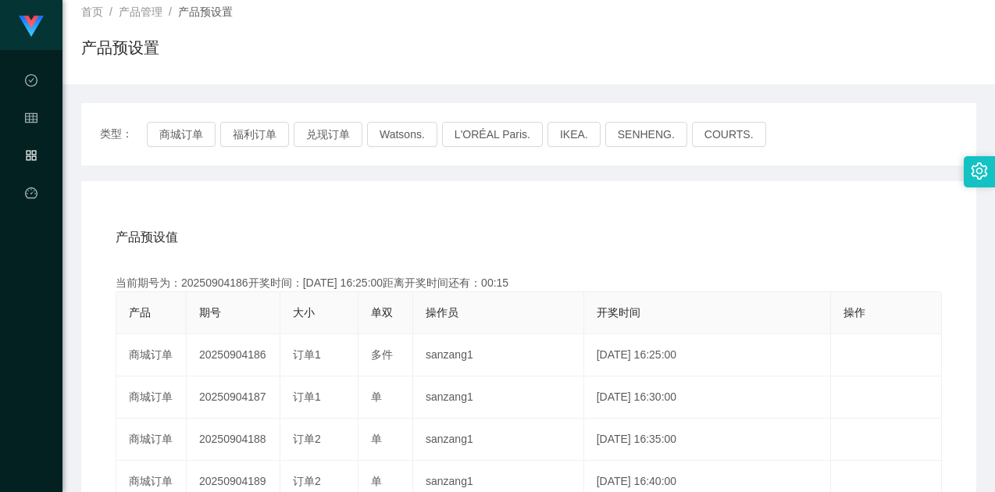
scroll to position [0, 0]
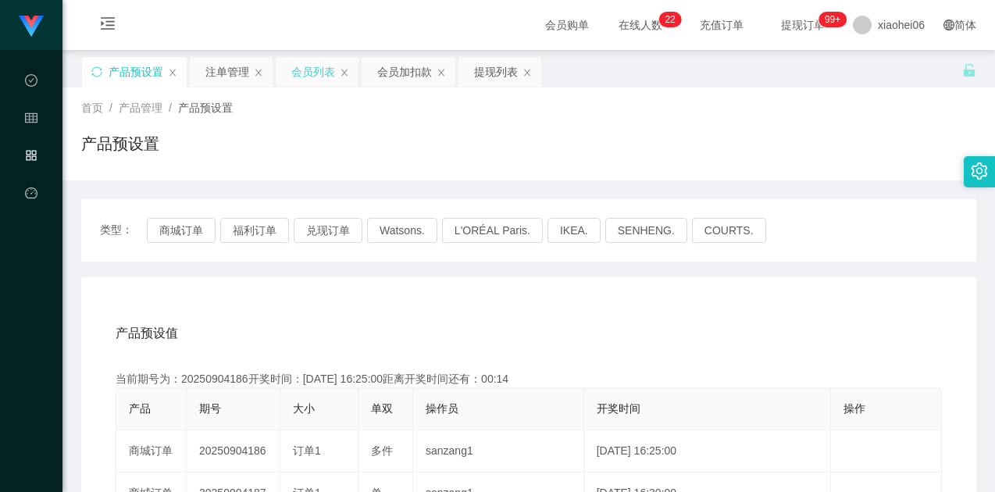
click at [302, 69] on div "会员列表" at bounding box center [313, 72] width 44 height 30
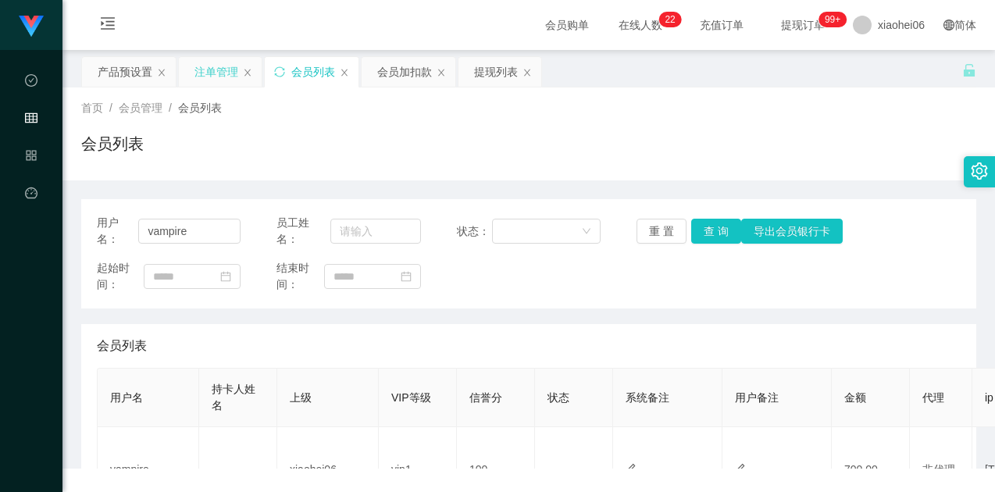
click at [222, 73] on div "注单管理" at bounding box center [216, 72] width 44 height 30
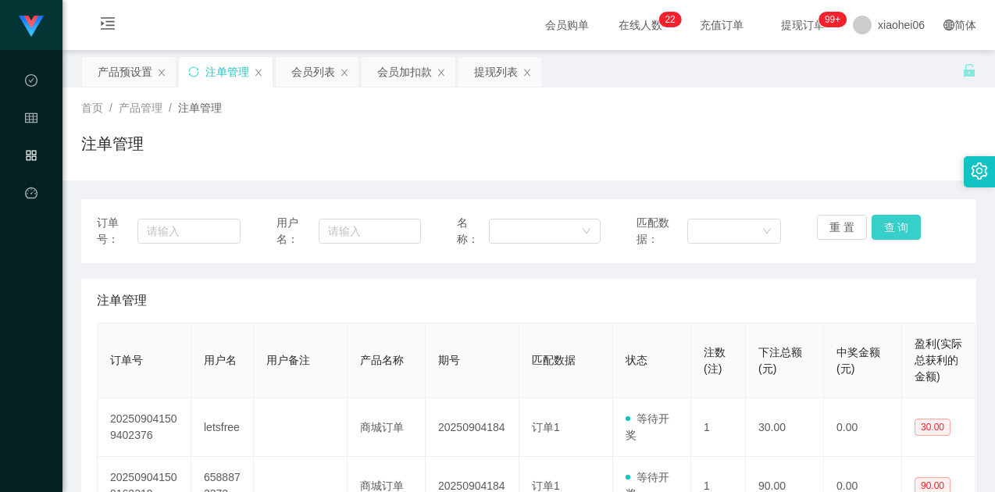
click at [873, 224] on button "查 询" at bounding box center [896, 227] width 50 height 25
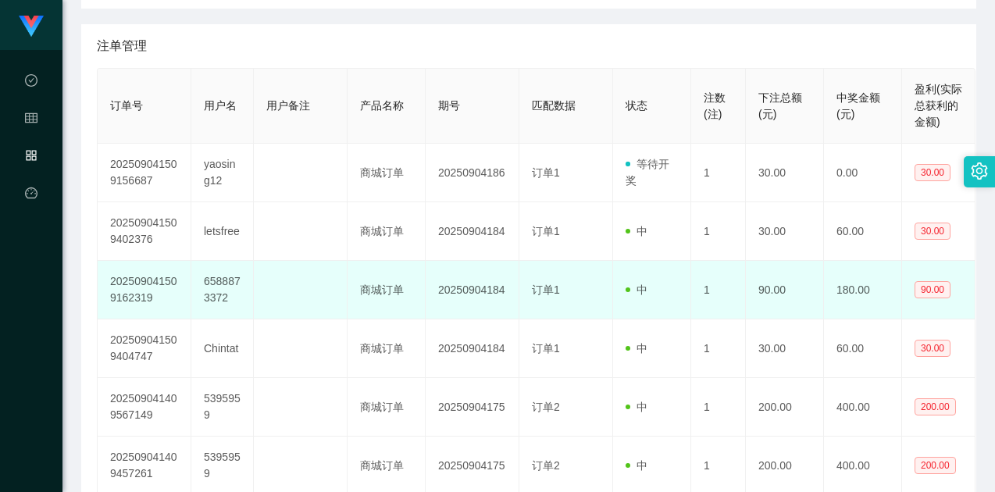
scroll to position [234, 0]
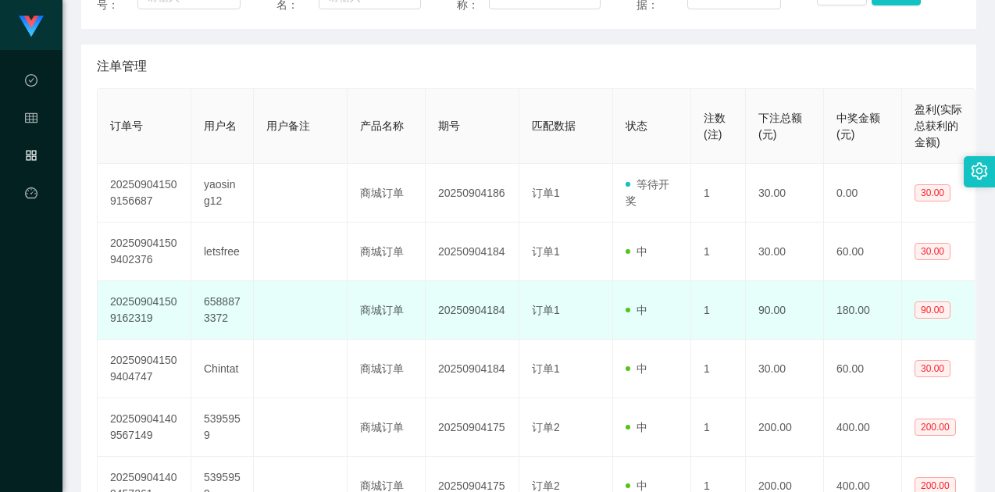
click at [216, 302] on td "6588873372" at bounding box center [222, 310] width 62 height 59
click at [217, 302] on td "6588873372" at bounding box center [222, 310] width 62 height 59
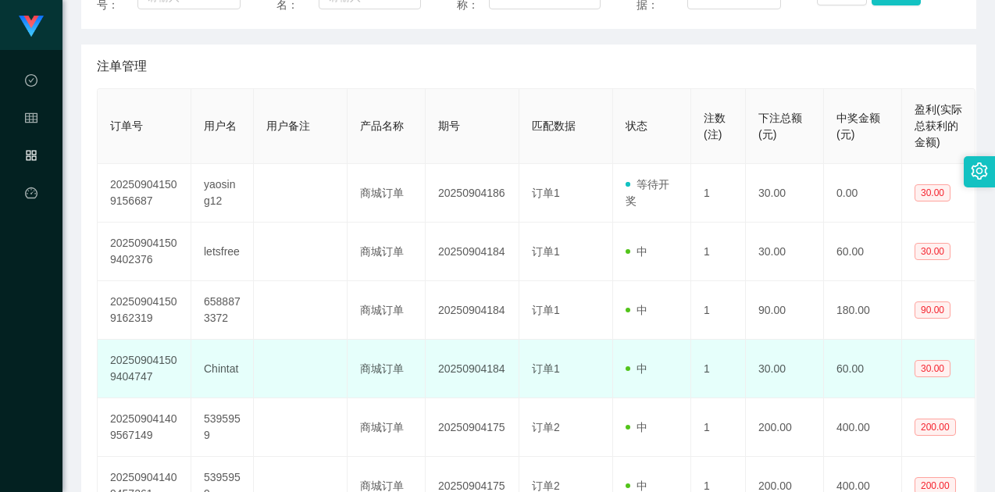
click at [329, 346] on td at bounding box center [301, 369] width 94 height 59
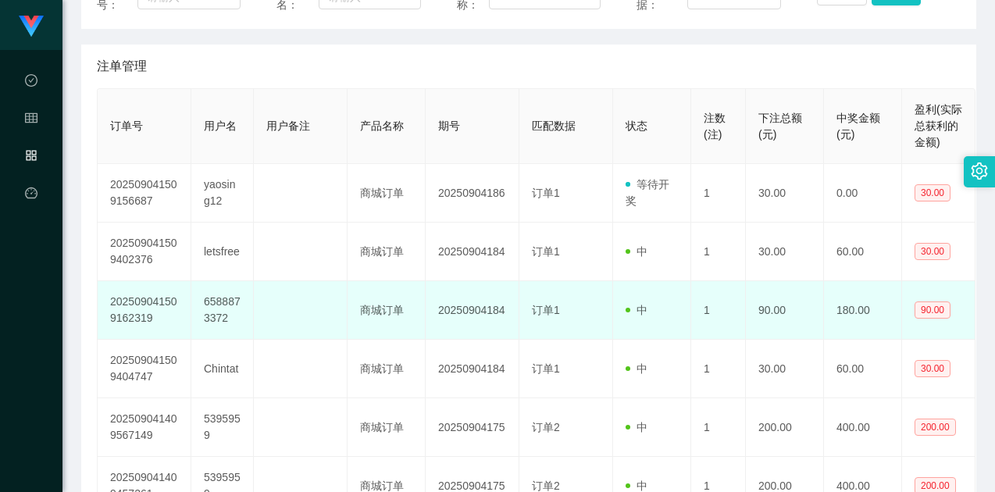
click at [226, 308] on td "6588873372" at bounding box center [222, 310] width 62 height 59
click at [225, 307] on td "6588873372" at bounding box center [222, 310] width 62 height 59
drag, startPoint x: 477, startPoint y: 310, endPoint x: 508, endPoint y: 310, distance: 31.2
click at [478, 310] on td "20250904184" at bounding box center [472, 310] width 94 height 59
drag, startPoint x: 607, startPoint y: 306, endPoint x: 708, endPoint y: 312, distance: 100.9
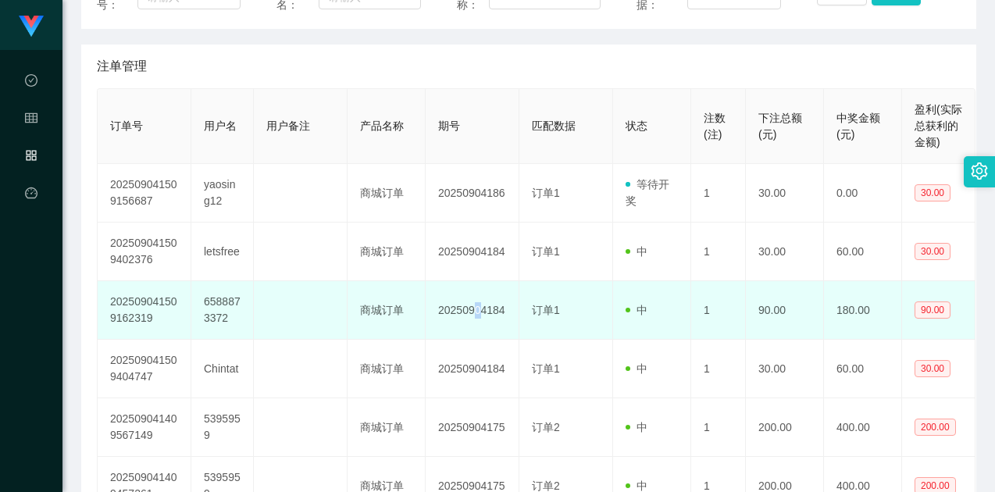
click at [609, 306] on td "订单1" at bounding box center [566, 310] width 94 height 59
click at [709, 312] on td "1" at bounding box center [718, 310] width 55 height 59
click at [606, 315] on td "订单1" at bounding box center [566, 310] width 94 height 59
drag, startPoint x: 803, startPoint y: 297, endPoint x: 737, endPoint y: 299, distance: 65.6
click at [737, 299] on tr "202509041509162319 6588873372 商城订单 20250904184 订单1 中 1 90.00 180.00 90.00" at bounding box center [537, 310] width 878 height 59
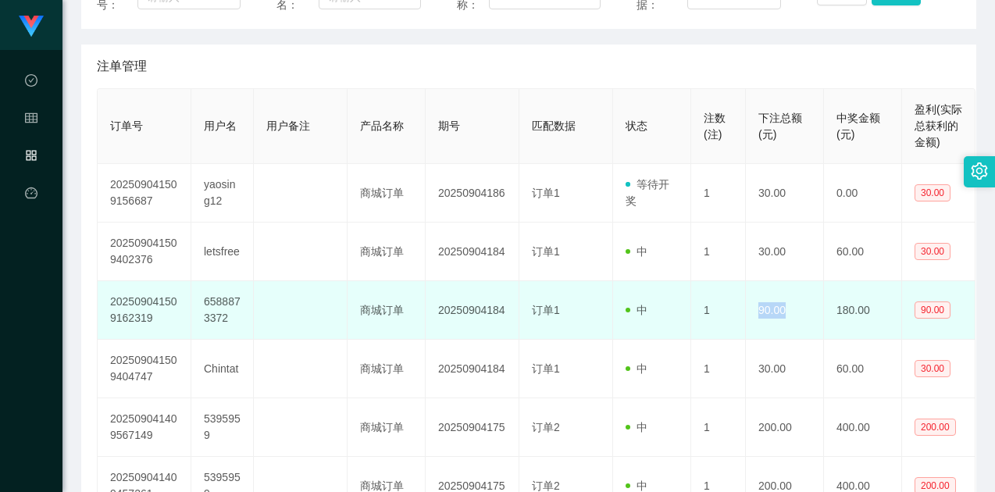
click at [764, 315] on td "90.00" at bounding box center [785, 310] width 78 height 59
click at [771, 313] on td "90.00" at bounding box center [785, 310] width 78 height 59
click at [209, 297] on td "6588873372" at bounding box center [222, 310] width 62 height 59
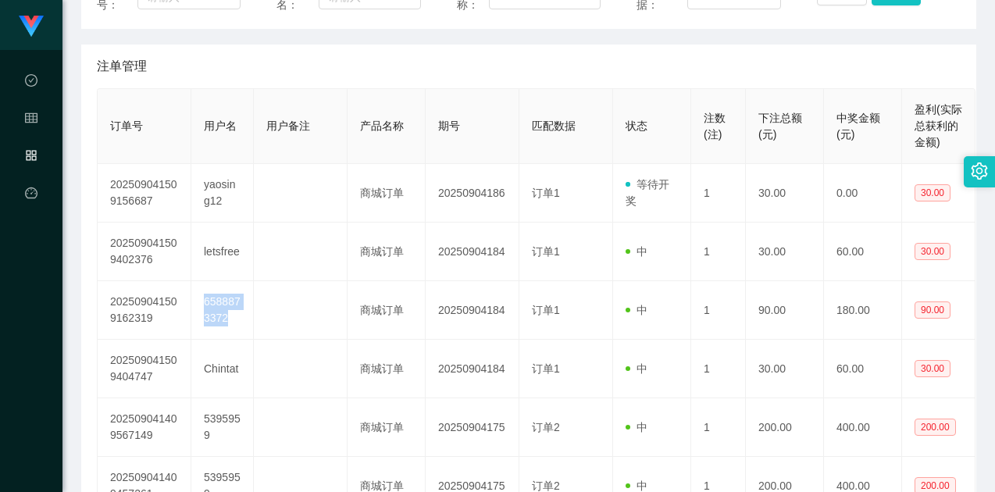
copy td "6588873372"
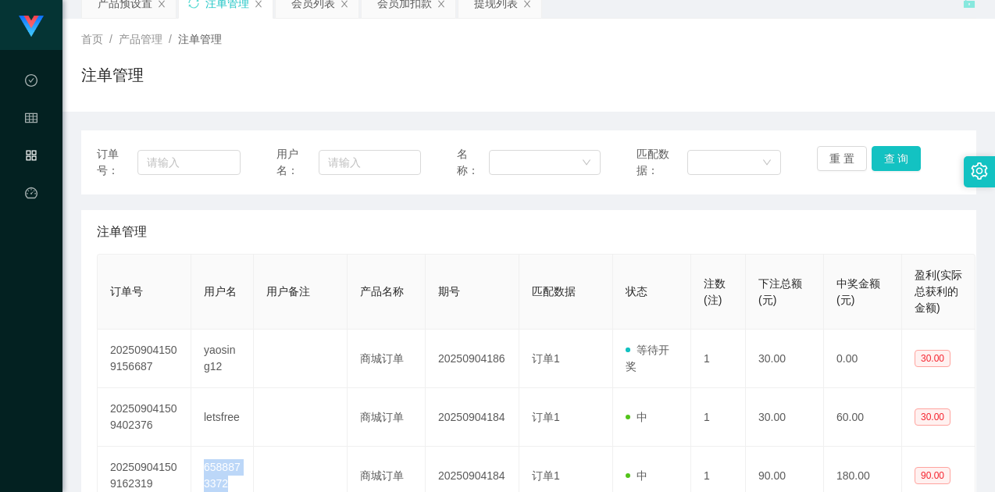
scroll to position [0, 0]
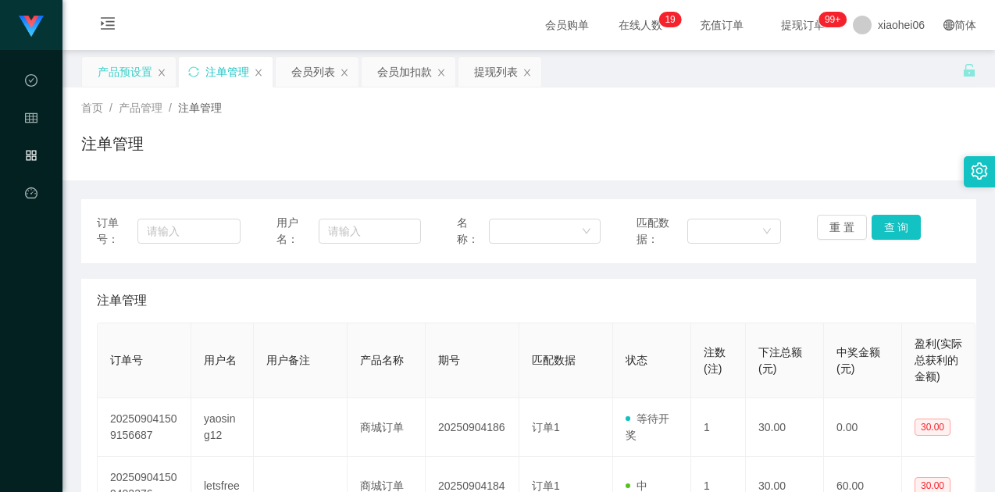
click at [133, 77] on div "产品预设置" at bounding box center [125, 72] width 55 height 30
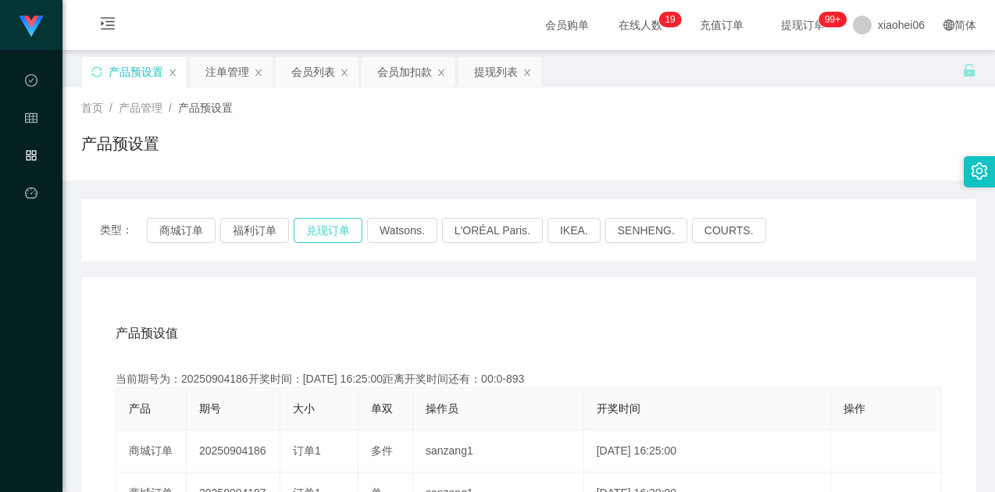
click at [344, 230] on button "兑现订单" at bounding box center [328, 230] width 69 height 25
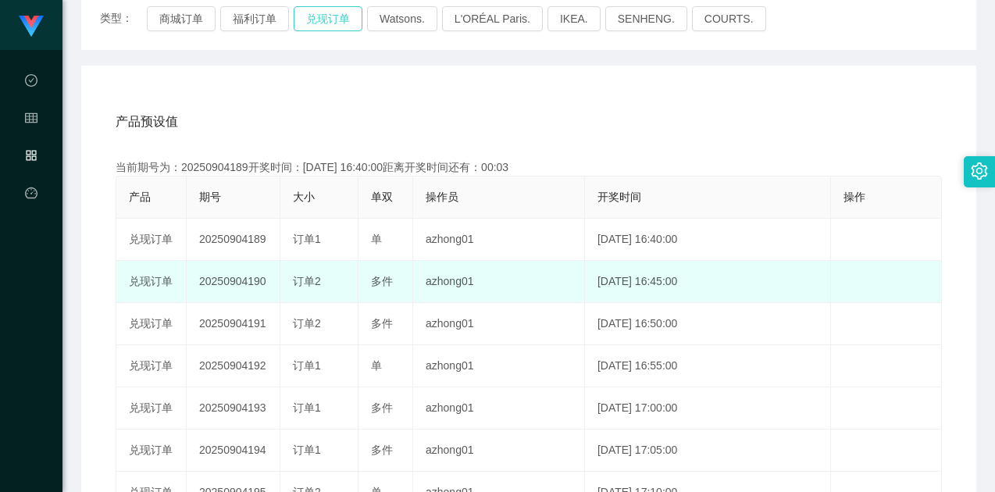
scroll to position [234, 0]
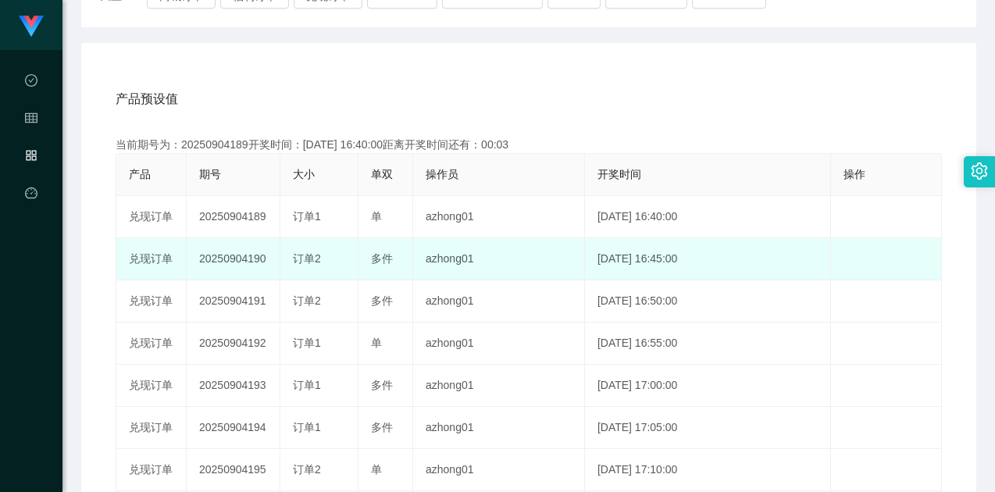
click at [251, 258] on td "20250904190" at bounding box center [234, 259] width 94 height 42
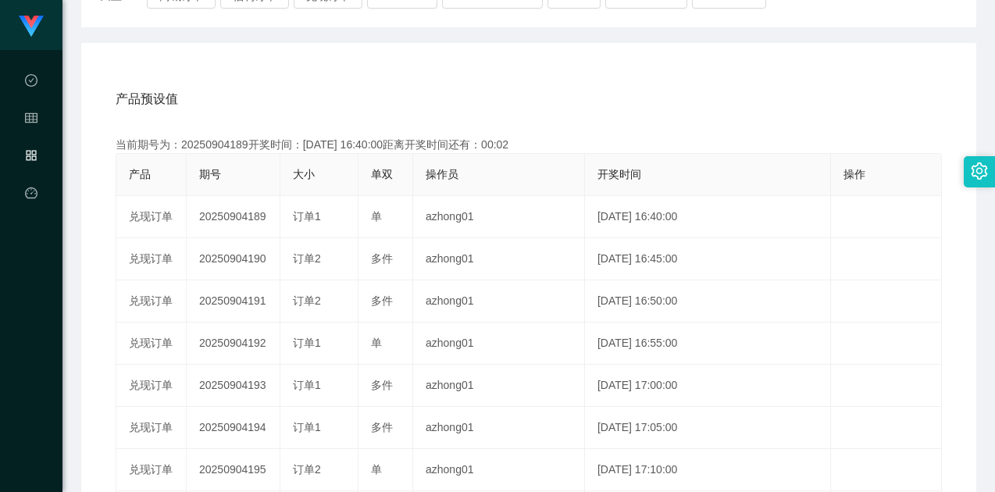
copy td "20250904190"
click at [391, 104] on div "产品预设值 添加期号" at bounding box center [529, 99] width 826 height 44
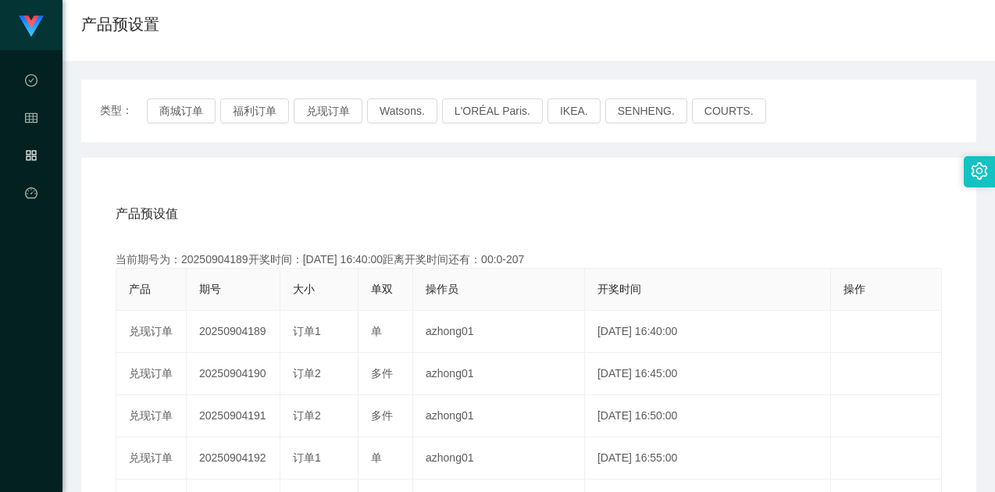
scroll to position [0, 0]
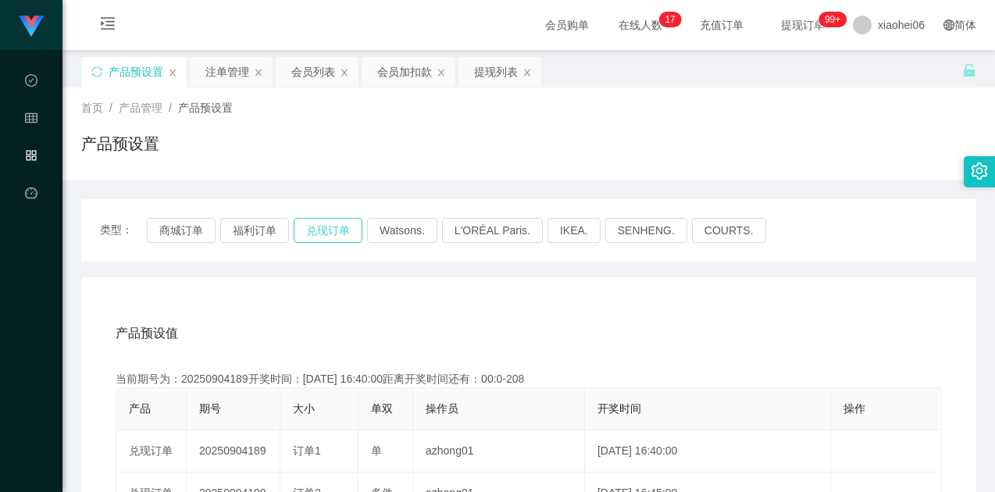
click at [315, 230] on button "兑现订单" at bounding box center [328, 230] width 69 height 25
drag, startPoint x: 450, startPoint y: 296, endPoint x: 675, endPoint y: 173, distance: 255.8
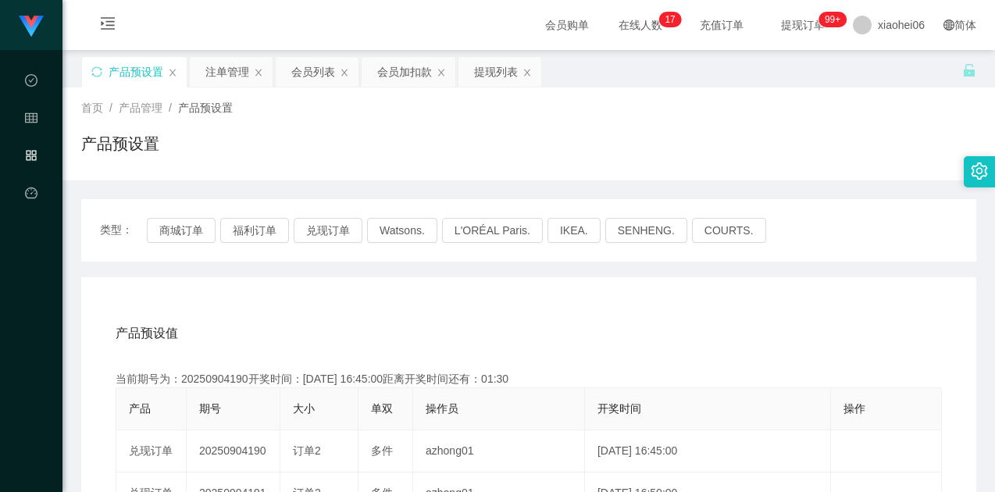
click at [775, 94] on div "首页 / 产品管理 / 产品预设置 / 产品预设置" at bounding box center [528, 133] width 932 height 93
drag, startPoint x: 418, startPoint y: 334, endPoint x: 789, endPoint y: 106, distance: 435.3
click at [420, 333] on div "产品预设值 添加期号" at bounding box center [529, 333] width 826 height 44
drag, startPoint x: 803, startPoint y: 117, endPoint x: 817, endPoint y: 105, distance: 18.2
click at [806, 116] on div "首页 / 产品管理 / 产品预设置 / 产品预设置" at bounding box center [528, 134] width 895 height 68
